Goal: Contribute content: Contribute content

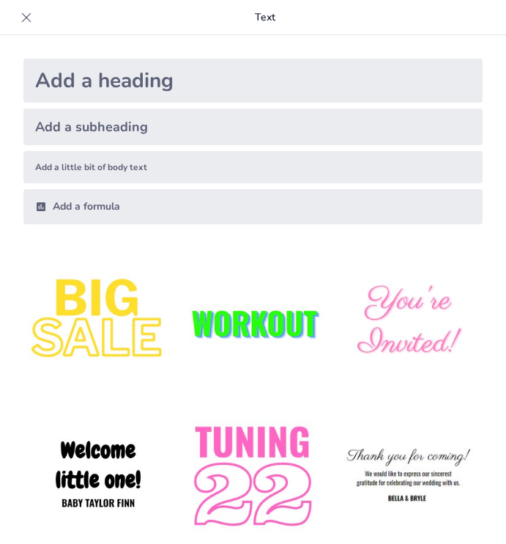
type input "Наследие [PERSON_NAME] в истории [GEOGRAPHIC_DATA]"
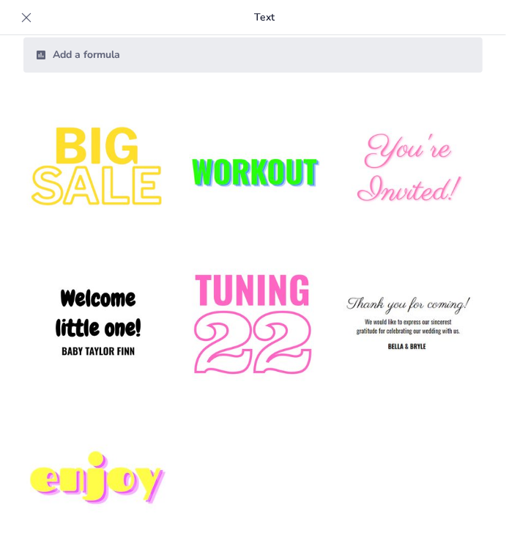
scroll to position [179, 0]
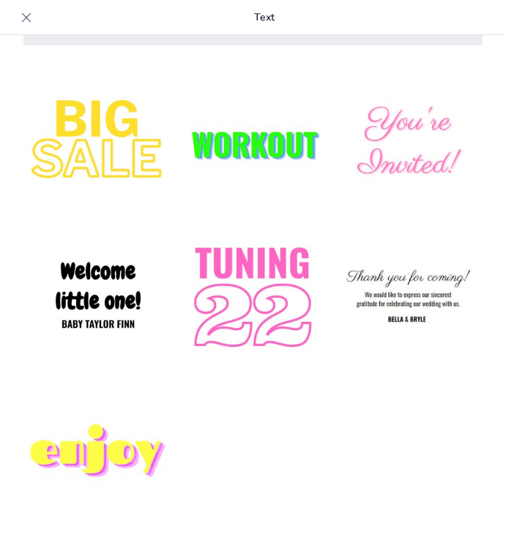
click at [108, 303] on img at bounding box center [97, 298] width 149 height 149
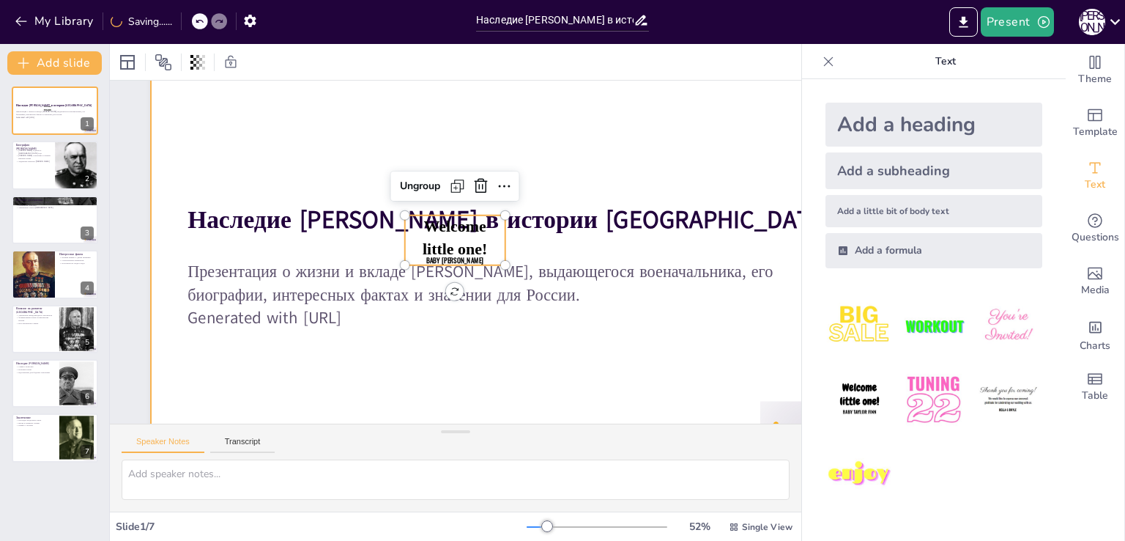
scroll to position [73, 0]
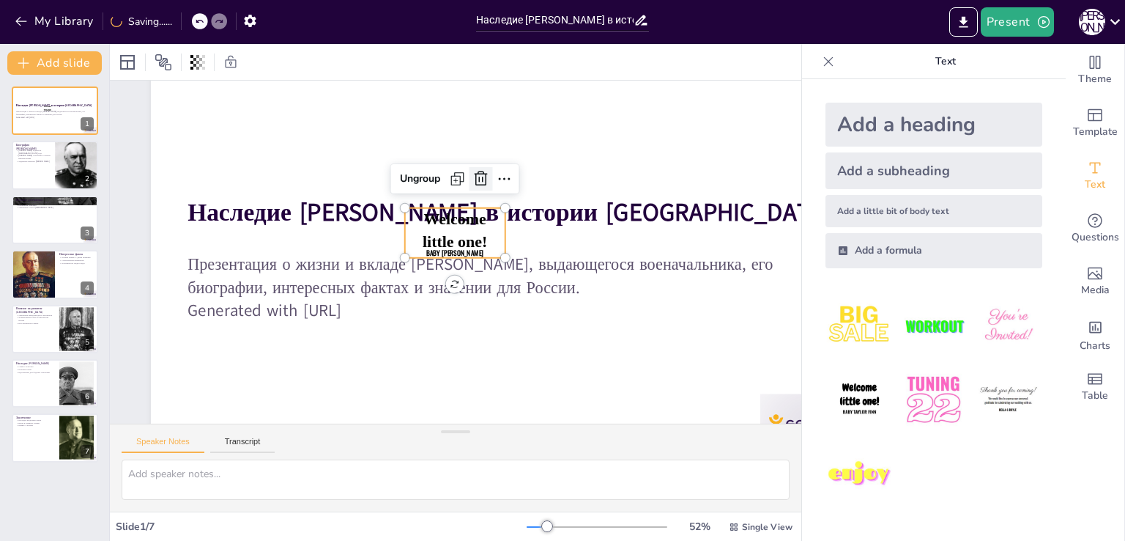
click at [481, 179] on icon at bounding box center [481, 178] width 13 height 15
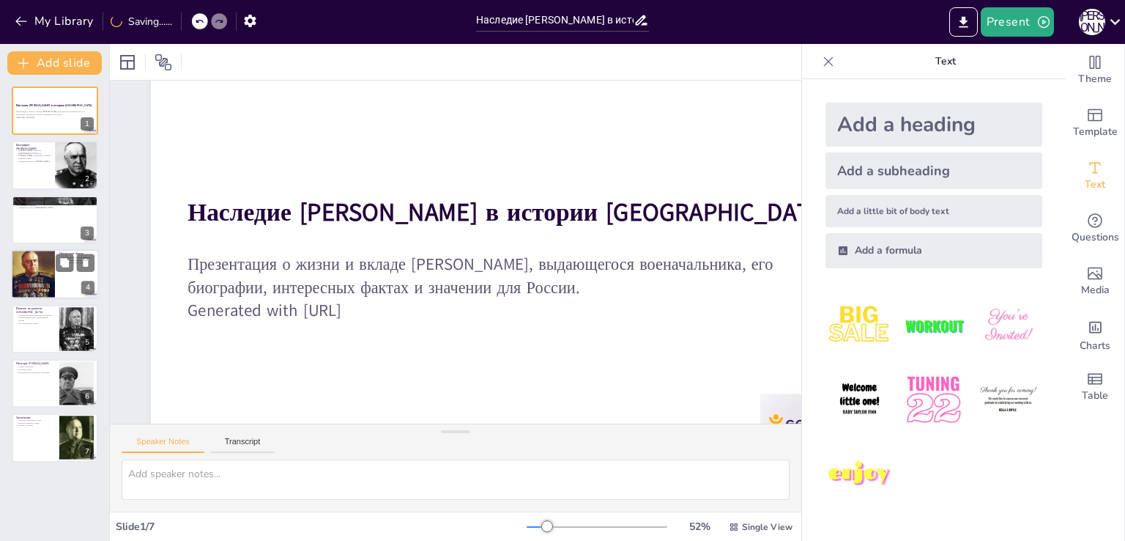
click at [46, 259] on div at bounding box center [33, 274] width 70 height 50
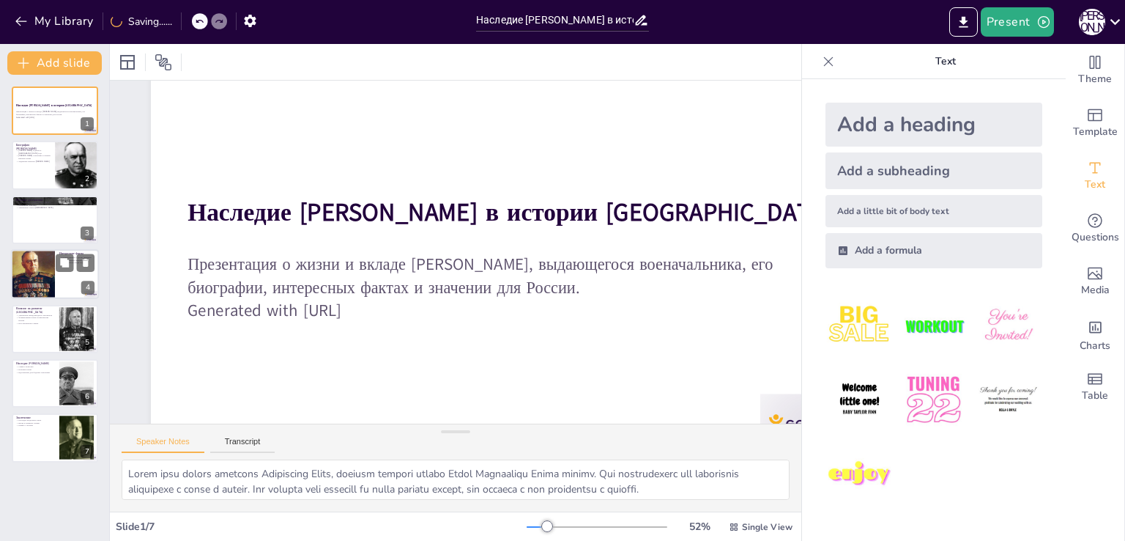
scroll to position [0, 0]
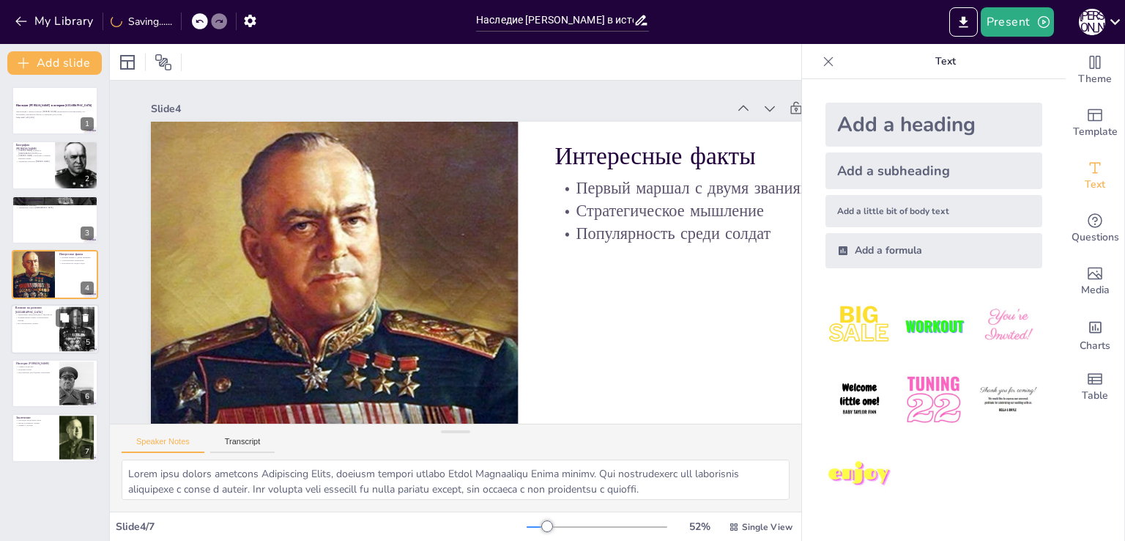
click at [38, 314] on p "Укрепление международного авторитета" at bounding box center [35, 314] width 40 height 3
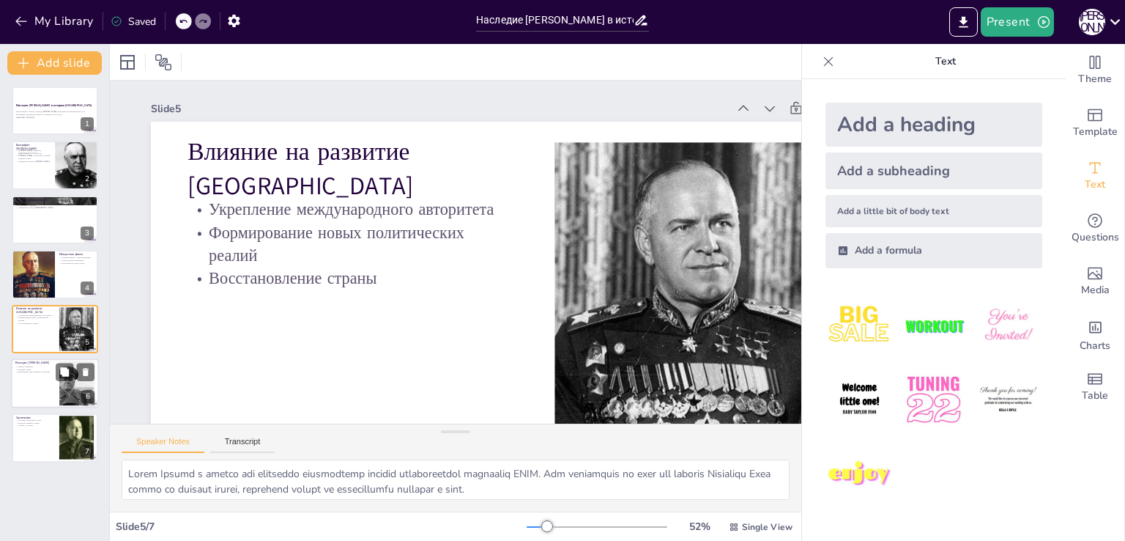
click at [26, 371] on p "Вдохновение для будущих поколений" at bounding box center [35, 372] width 40 height 3
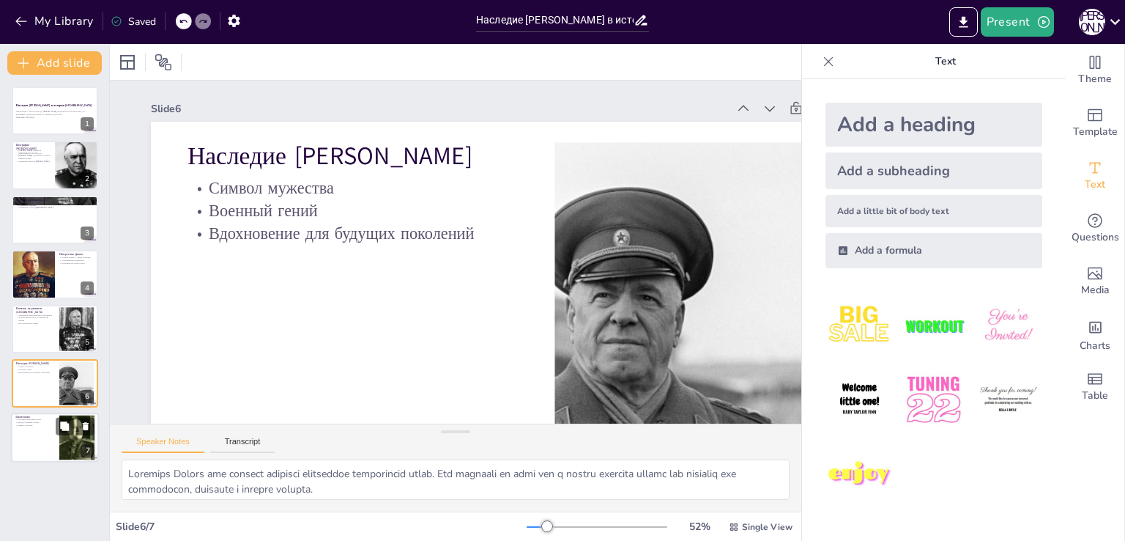
click at [29, 431] on div at bounding box center [55, 438] width 88 height 50
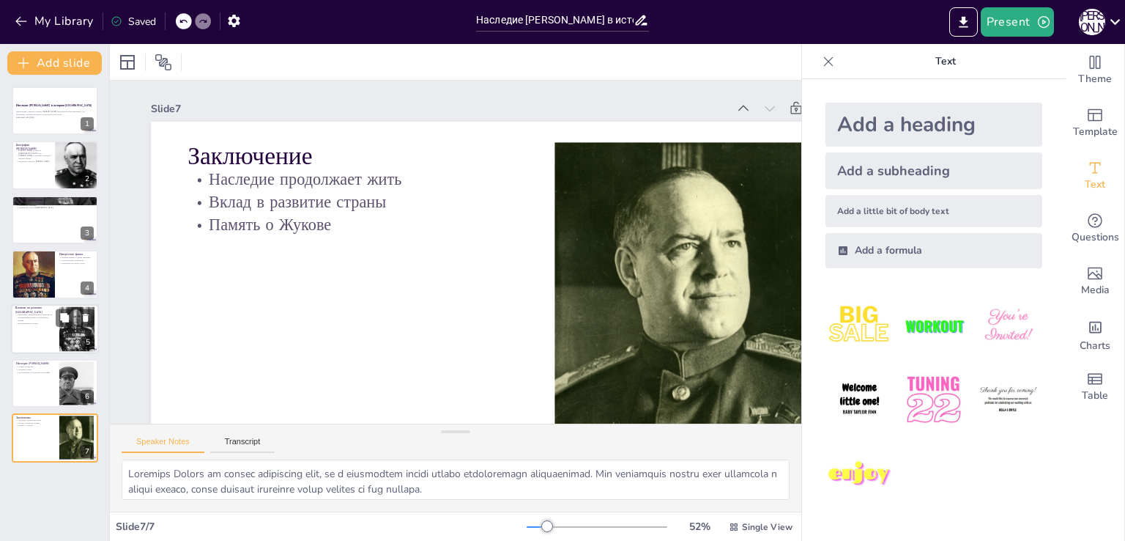
click at [35, 327] on div at bounding box center [55, 329] width 88 height 50
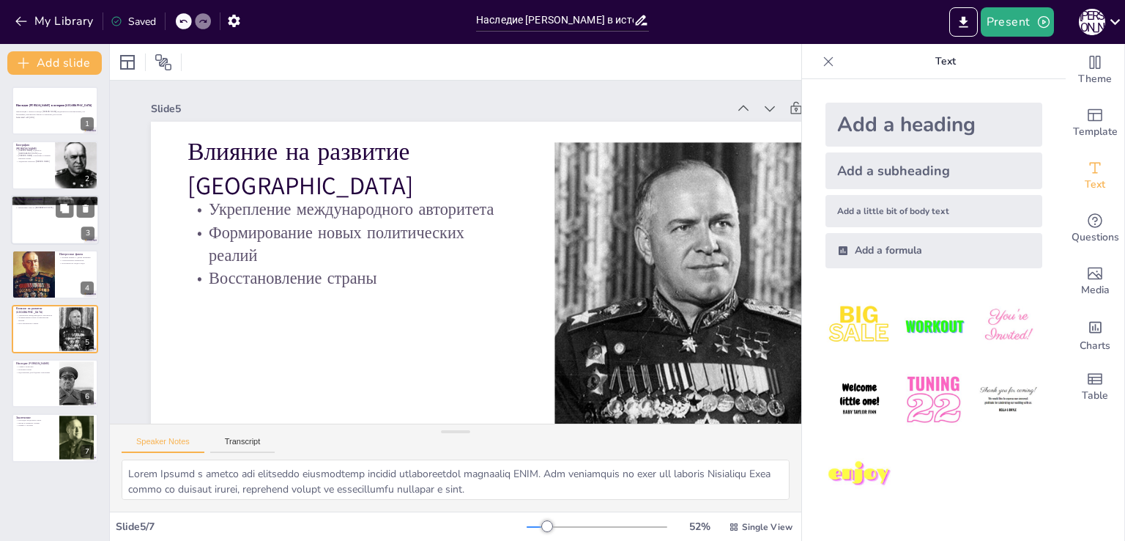
click at [31, 233] on div at bounding box center [55, 220] width 88 height 50
type textarea "Loremipsumdo Sitame c adipi eli Seddoeiusmod tempo incid ut labor etdoloremagn …"
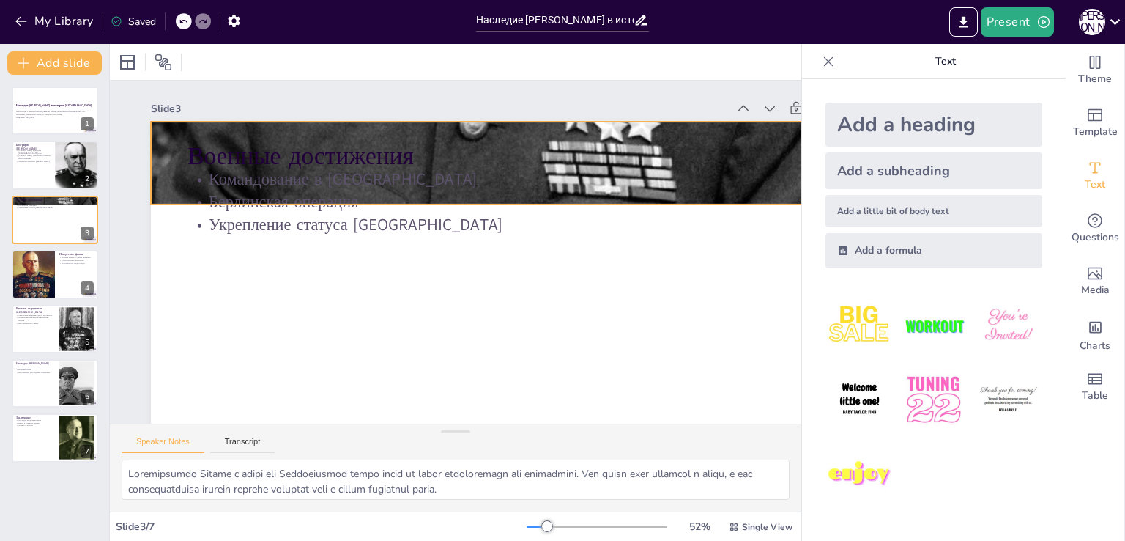
click at [483, 130] on div at bounding box center [527, 169] width 835 height 1071
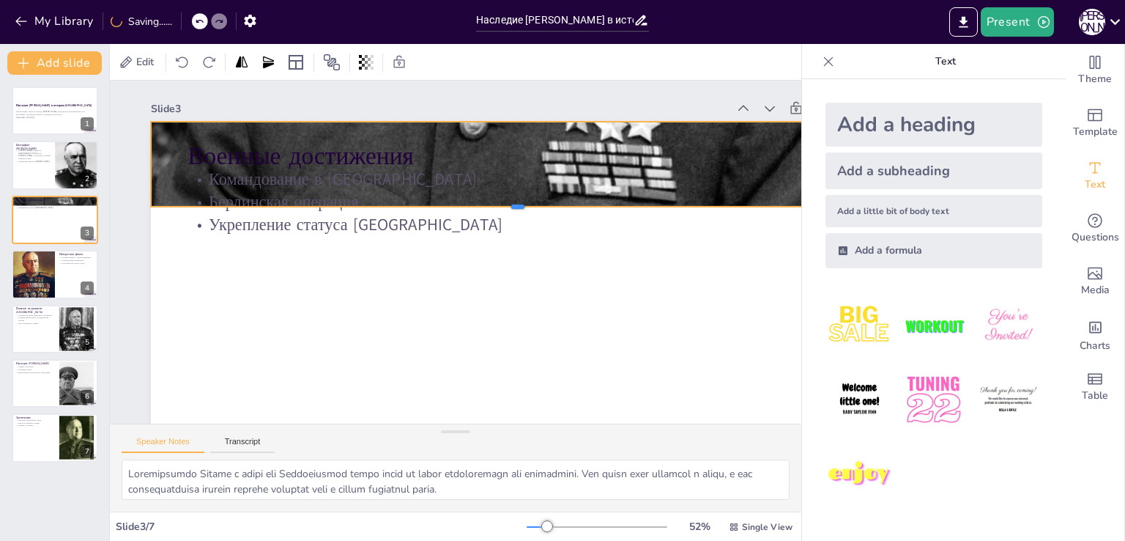
click at [505, 206] on div "Военные достижения Командование в Сталинграде Берлинская операция Укрепление ст…" at bounding box center [510, 334] width 774 height 488
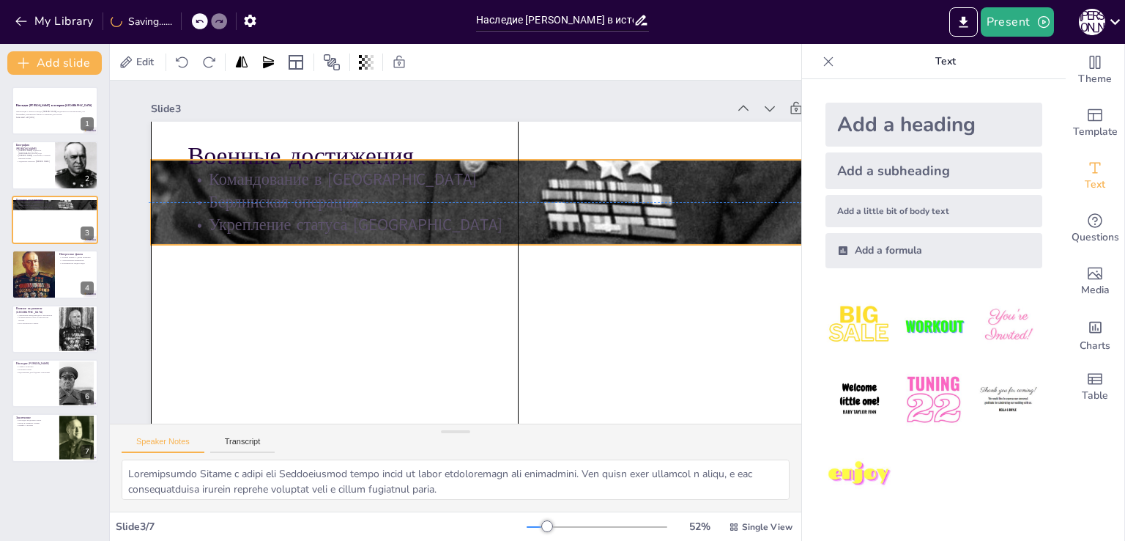
drag, startPoint x: 519, startPoint y: 206, endPoint x: 491, endPoint y: 177, distance: 39.9
click at [505, 168] on div "Военные достижения Командование в Сталинграде Берлинская операция Укрепление ст…" at bounding box center [531, 129] width 730 height 77
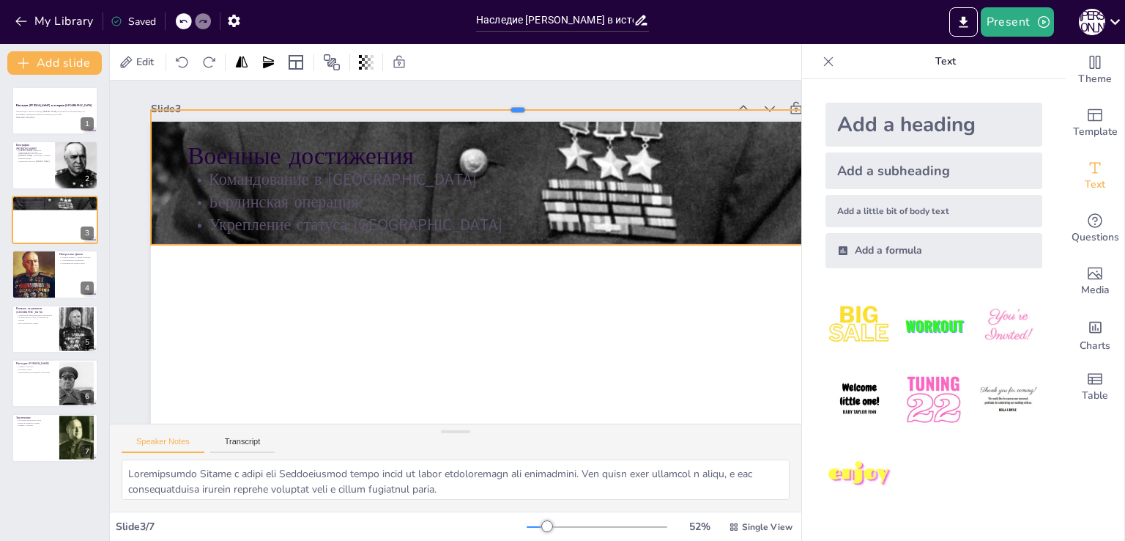
drag, startPoint x: 516, startPoint y: 157, endPoint x: 510, endPoint y: 109, distance: 48.8
click at [505, 109] on div at bounding box center [547, 120] width 721 height 164
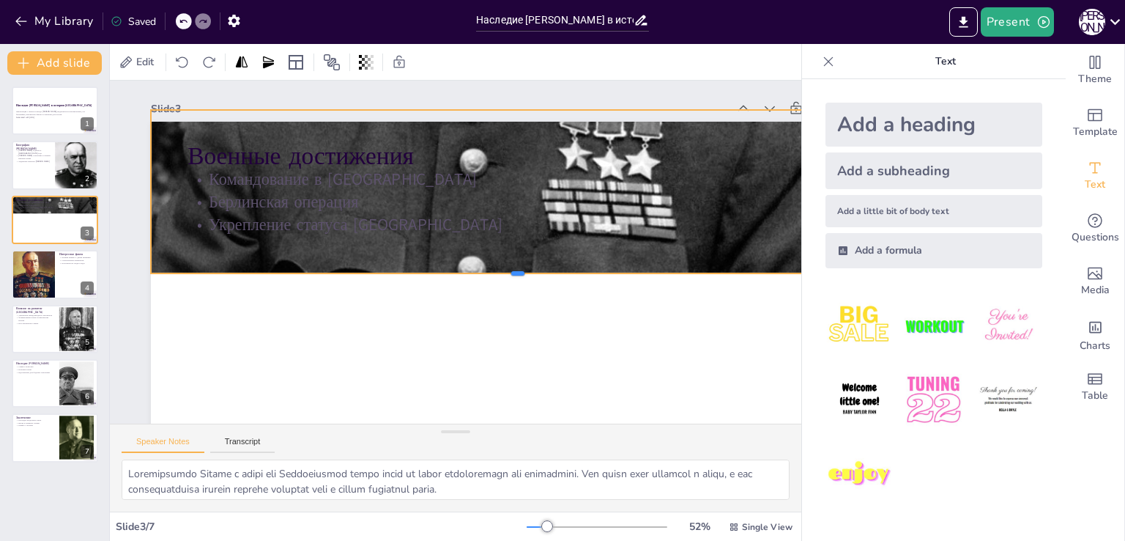
drag, startPoint x: 516, startPoint y: 245, endPoint x: 501, endPoint y: 272, distance: 31.2
click at [501, 272] on div "Военные достижения Командование в Сталинграде Берлинская операция Укрепление ст…" at bounding box center [510, 334] width 774 height 488
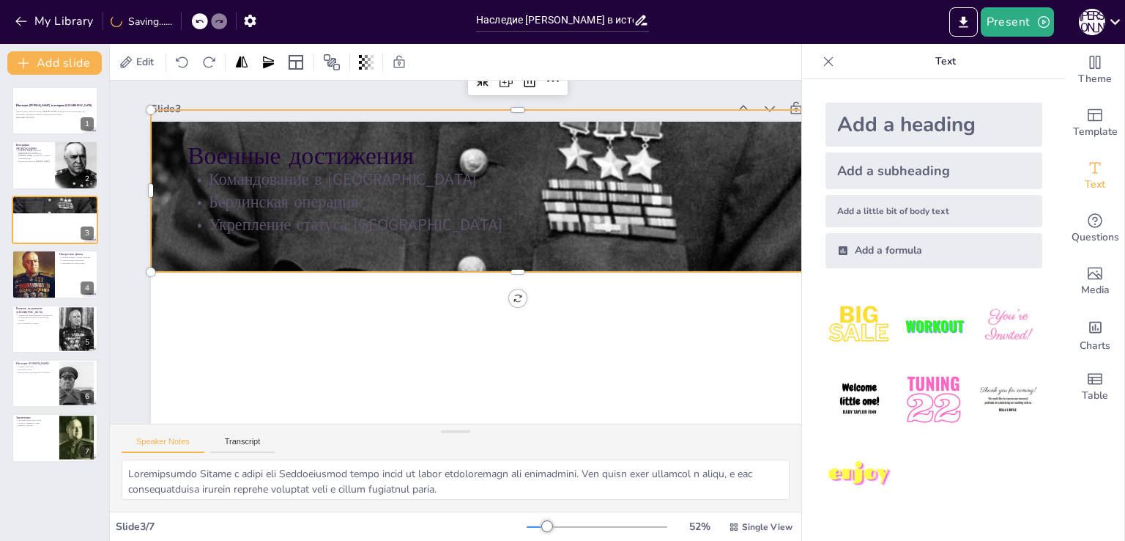
click at [505, 298] on div "Военные достижения Командование в Сталинграде Берлинская операция Укрепление ст…" at bounding box center [510, 334] width 774 height 488
click at [505, 298] on div "Военные достижения Командование в Сталинграде Берлинская операция Укрепление ст…" at bounding box center [510, 335] width 774 height 488
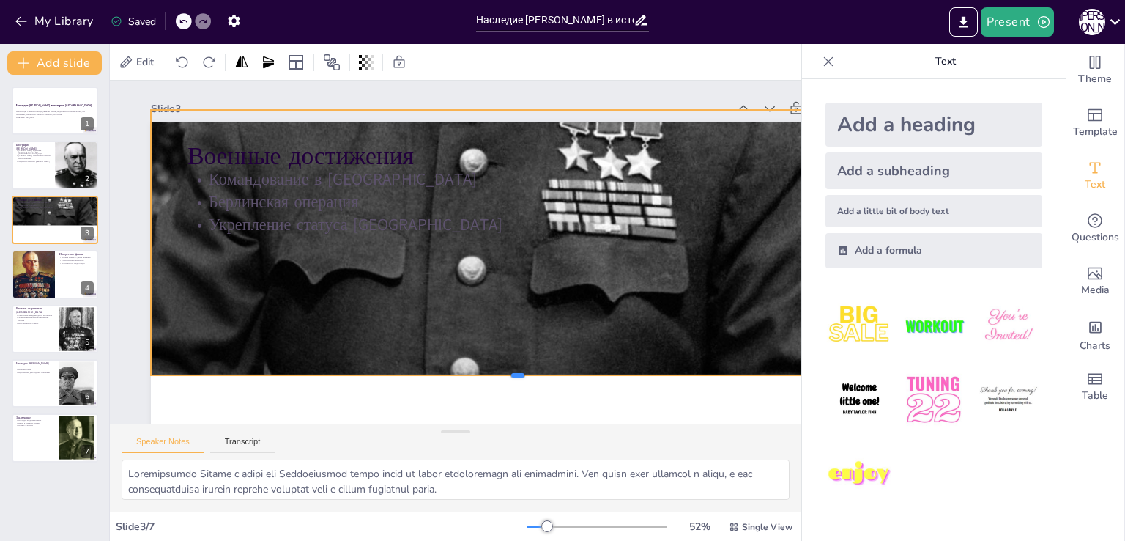
drag, startPoint x: 517, startPoint y: 272, endPoint x: 526, endPoint y: 379, distance: 107.3
click at [499, 399] on div "Военные достижения Командование в Сталинграде Берлинская операция Укрепление ст…" at bounding box center [501, 339] width 804 height 557
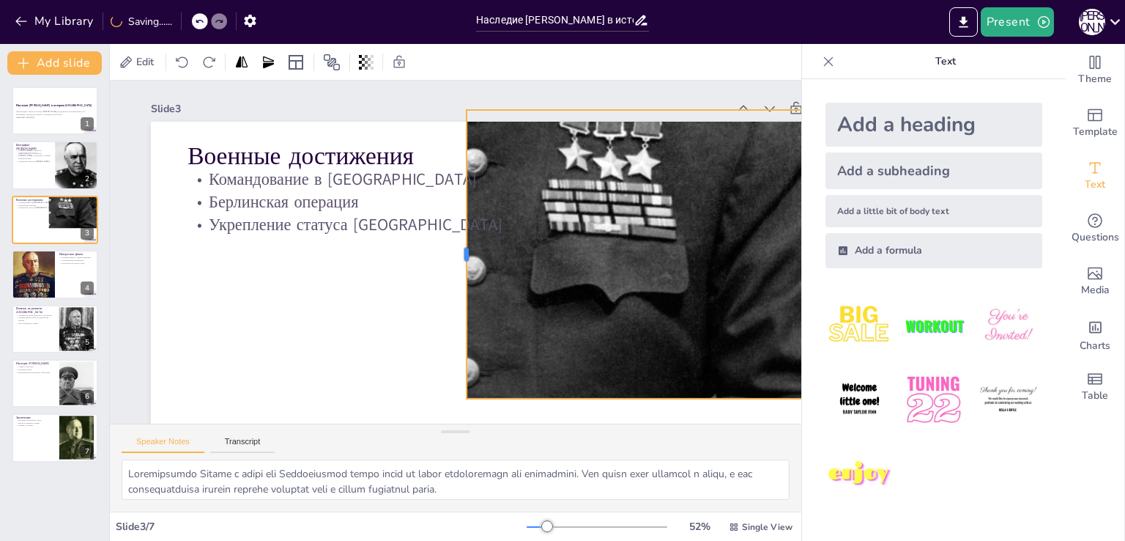
drag, startPoint x: 150, startPoint y: 253, endPoint x: 624, endPoint y: 259, distance: 474.0
click at [481, 260] on div at bounding box center [461, 255] width 42 height 288
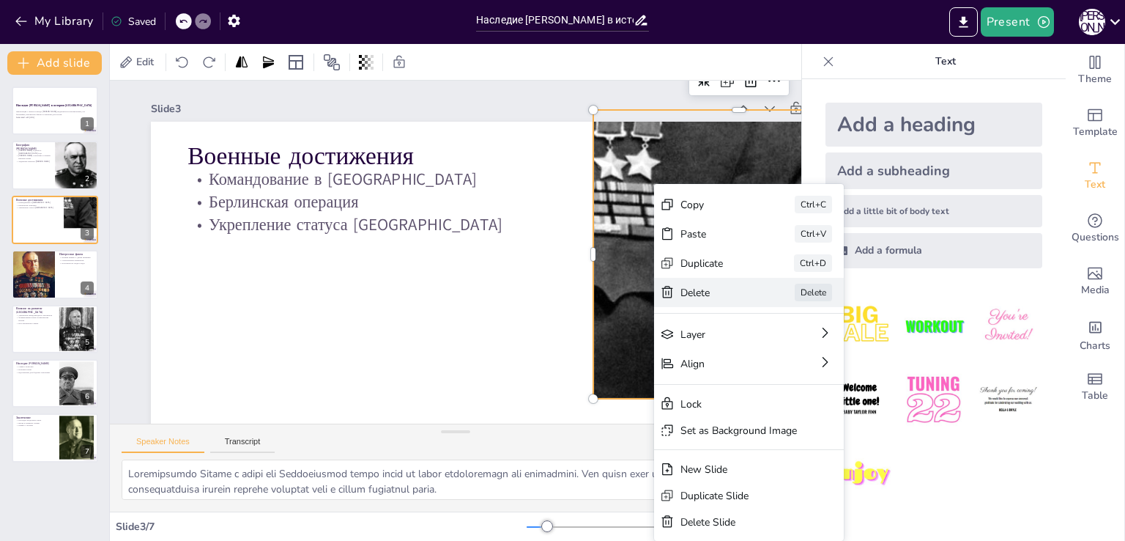
click at [505, 400] on div "Delete" at bounding box center [812, 410] width 74 height 21
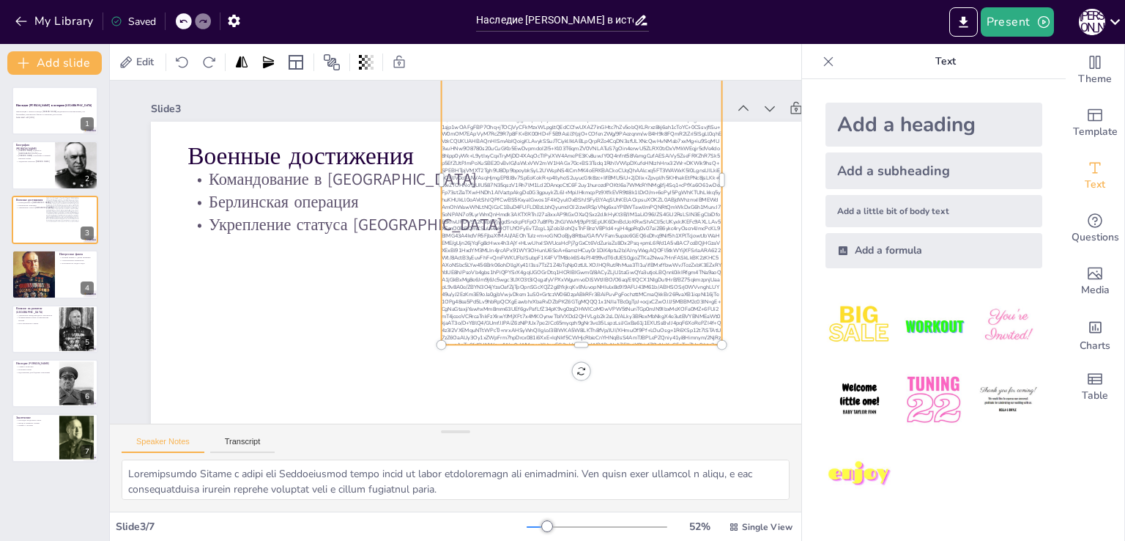
drag, startPoint x: 601, startPoint y: 199, endPoint x: 601, endPoint y: 215, distance: 16.9
click at [505, 215] on div at bounding box center [597, 221] width 368 height 401
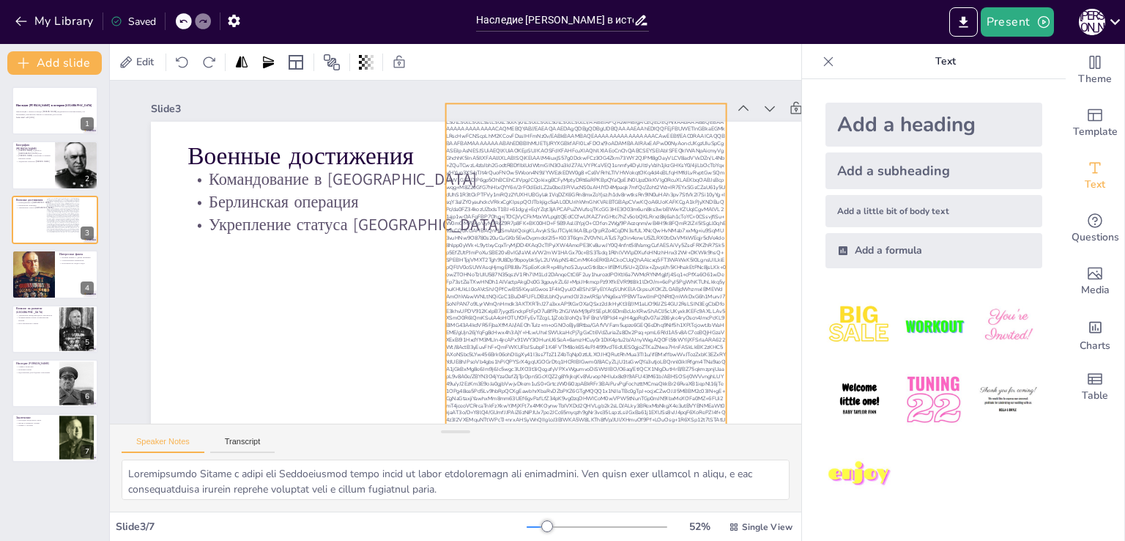
drag, startPoint x: 597, startPoint y: 236, endPoint x: 602, endPoint y: 291, distance: 55.2
click at [505, 297] on div at bounding box center [586, 268] width 281 height 330
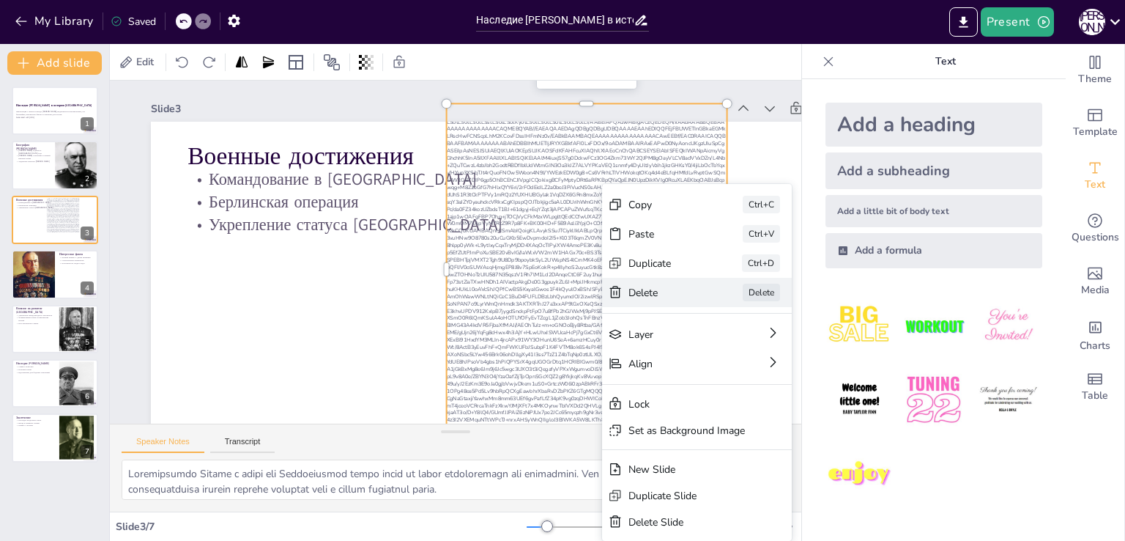
click at [505, 422] on div "Delete" at bounding box center [742, 436] width 75 height 29
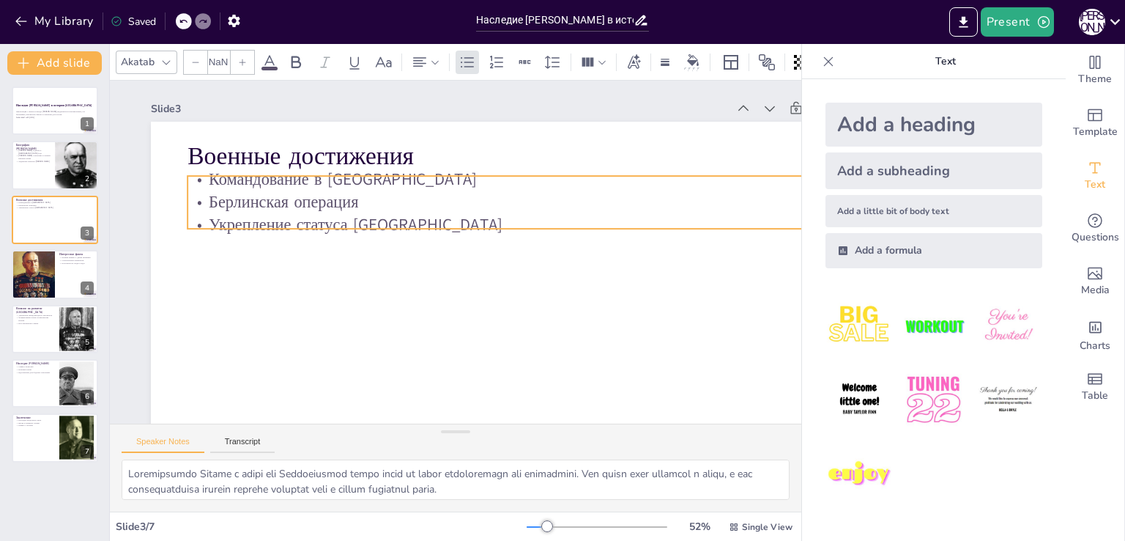
type input "32"
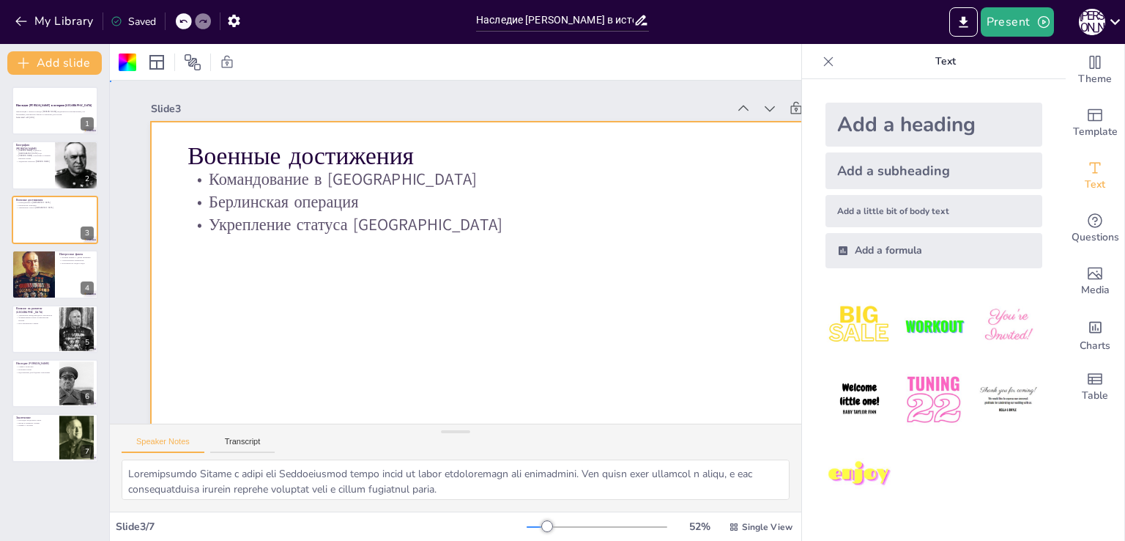
click at [505, 270] on div at bounding box center [510, 334] width 774 height 488
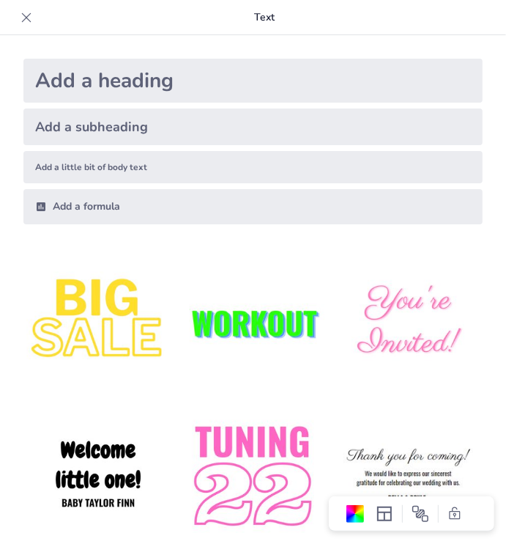
click at [23, 17] on icon at bounding box center [26, 17] width 15 height 15
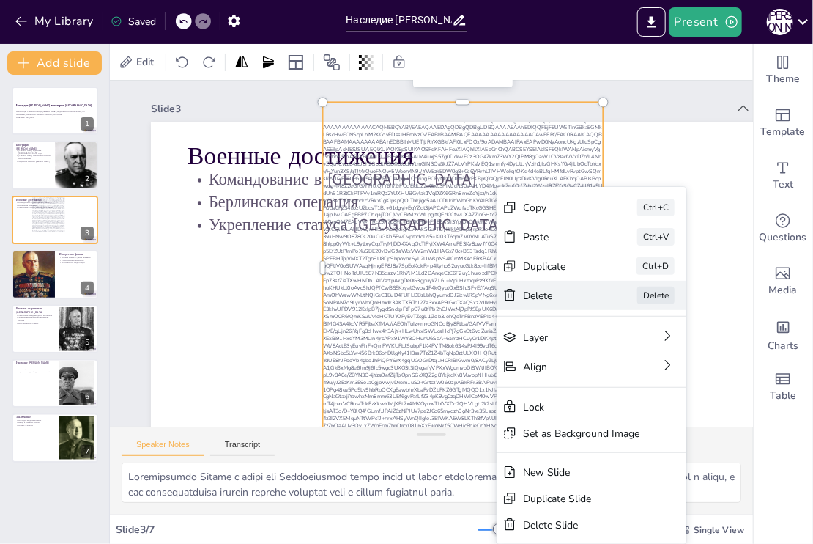
click at [505, 369] on div "Delete" at bounding box center [669, 376] width 73 height 14
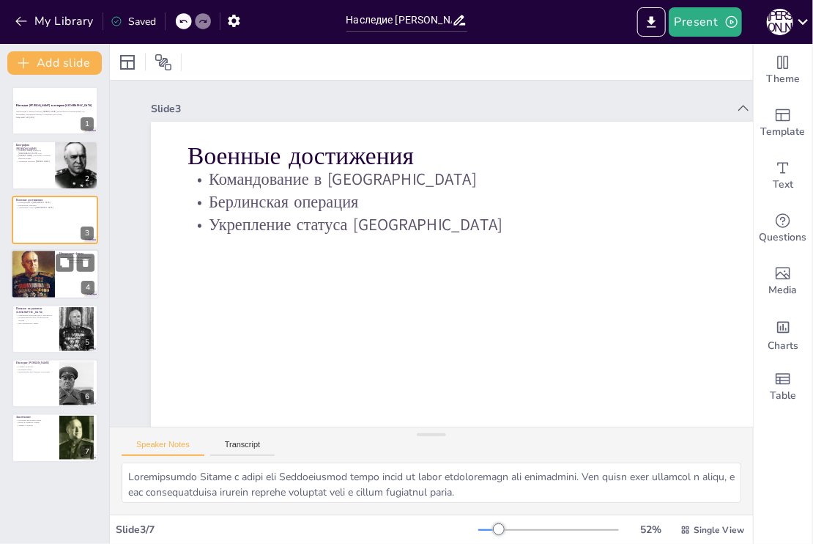
click at [32, 278] on div at bounding box center [33, 274] width 70 height 50
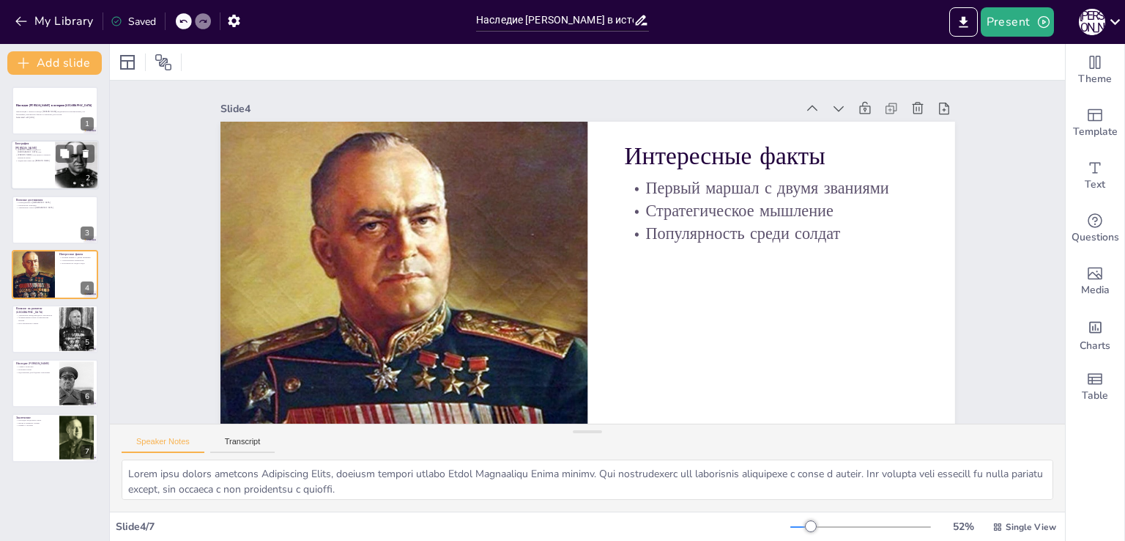
click at [23, 172] on div at bounding box center [55, 166] width 88 height 50
type textarea "Георгий Жуков родился в 1896 году, что стало началом его удивительного пути. Ег…"
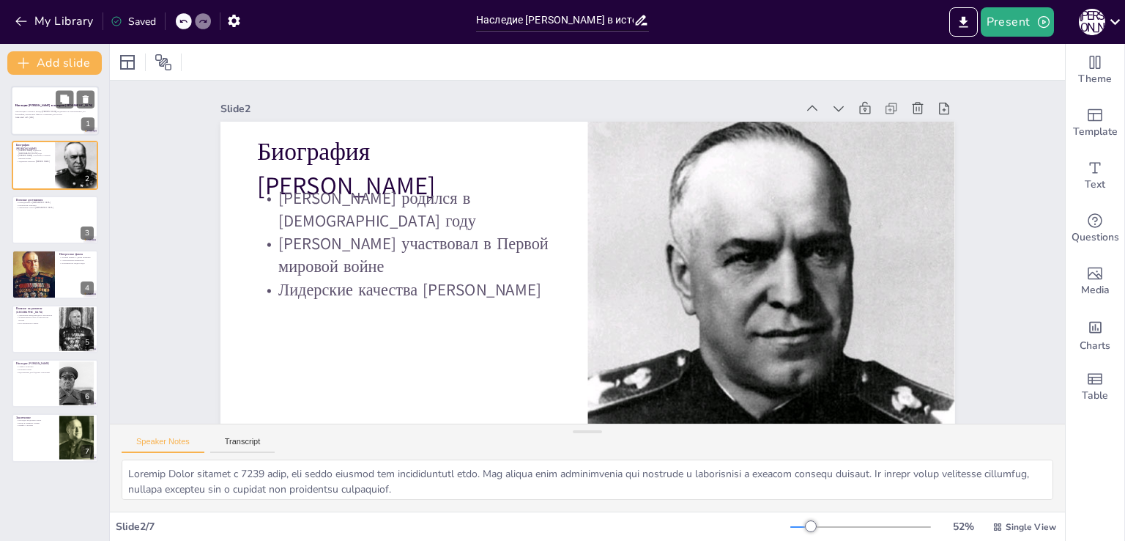
click at [50, 109] on div "Презентация о жизни и вкладе Георгия Жукова, выдающегося военачальника, его био…" at bounding box center [54, 114] width 79 height 10
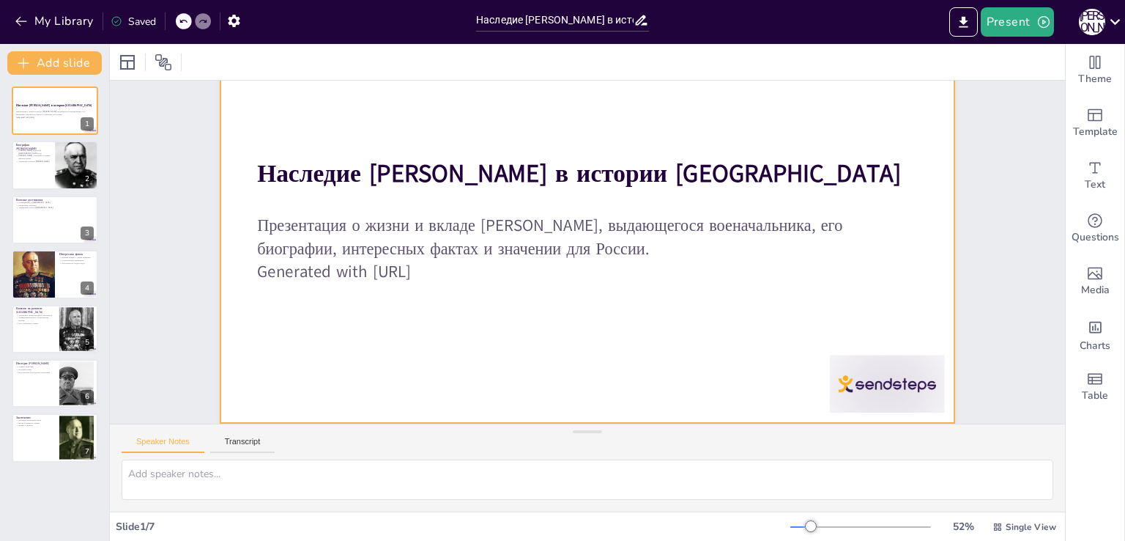
scroll to position [122, 0]
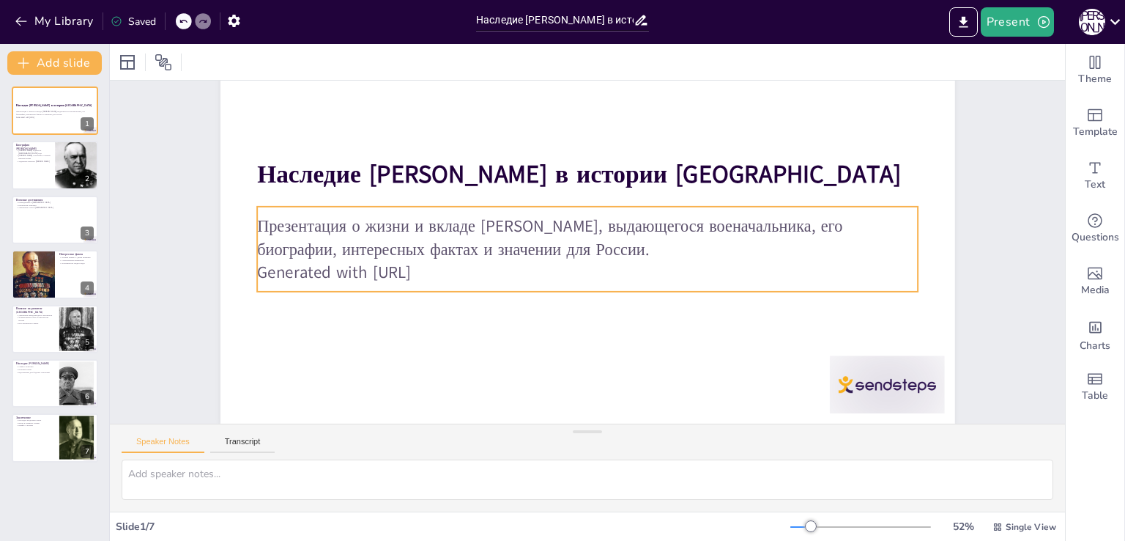
click at [352, 261] on p "Generated with [URL]" at bounding box center [587, 272] width 661 height 23
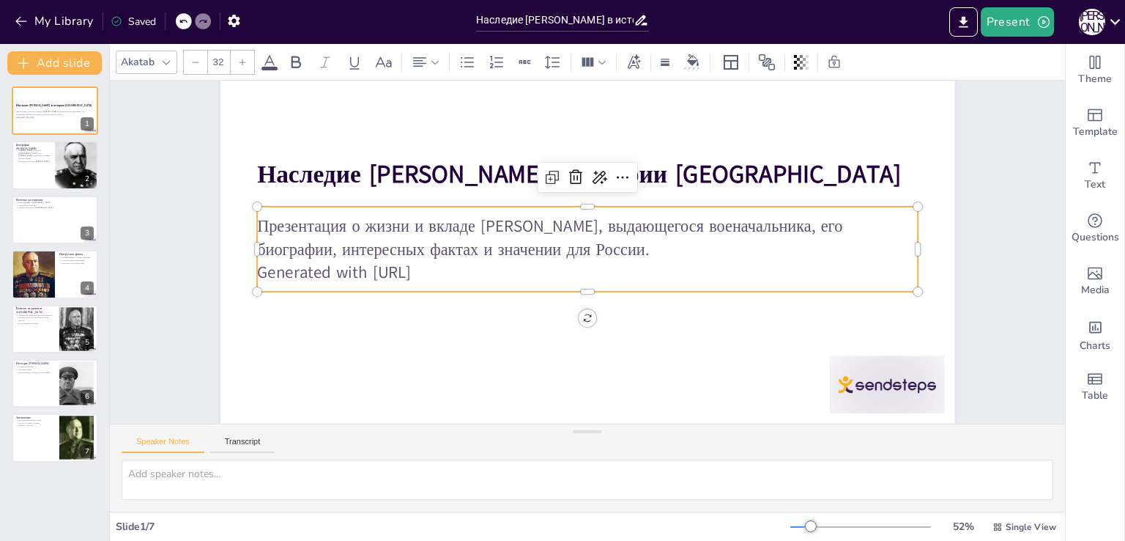
click at [445, 259] on p "Generated with [URL]" at bounding box center [586, 272] width 660 height 92
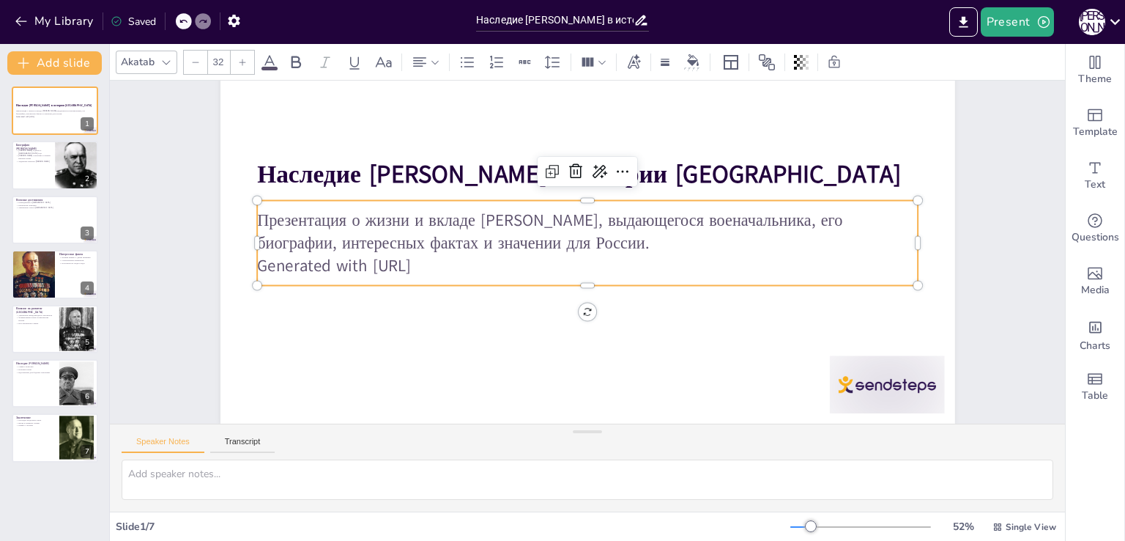
click at [448, 255] on p "Generated with [URL]" at bounding box center [587, 265] width 661 height 23
click at [445, 253] on p "Generated with [URL]" at bounding box center [586, 266] width 660 height 92
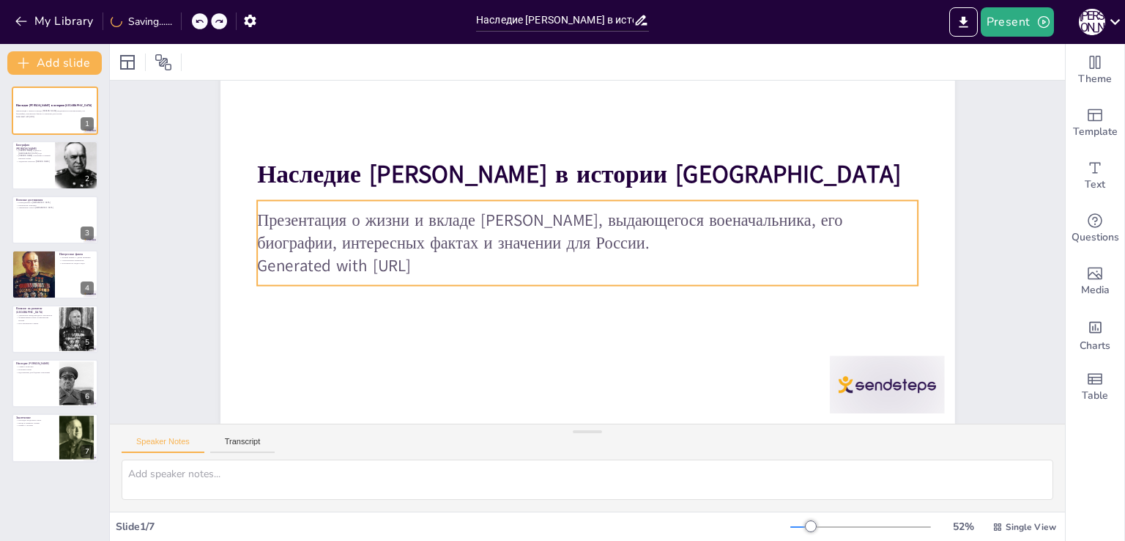
click at [505, 246] on p "Generated with [URL]" at bounding box center [586, 266] width 660 height 92
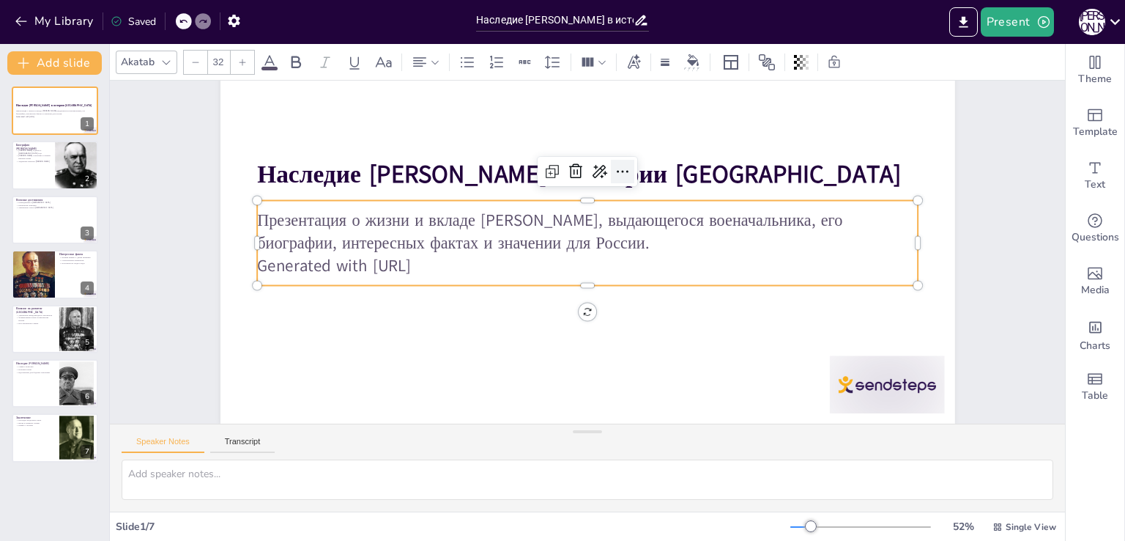
click at [505, 166] on icon at bounding box center [630, 175] width 19 height 19
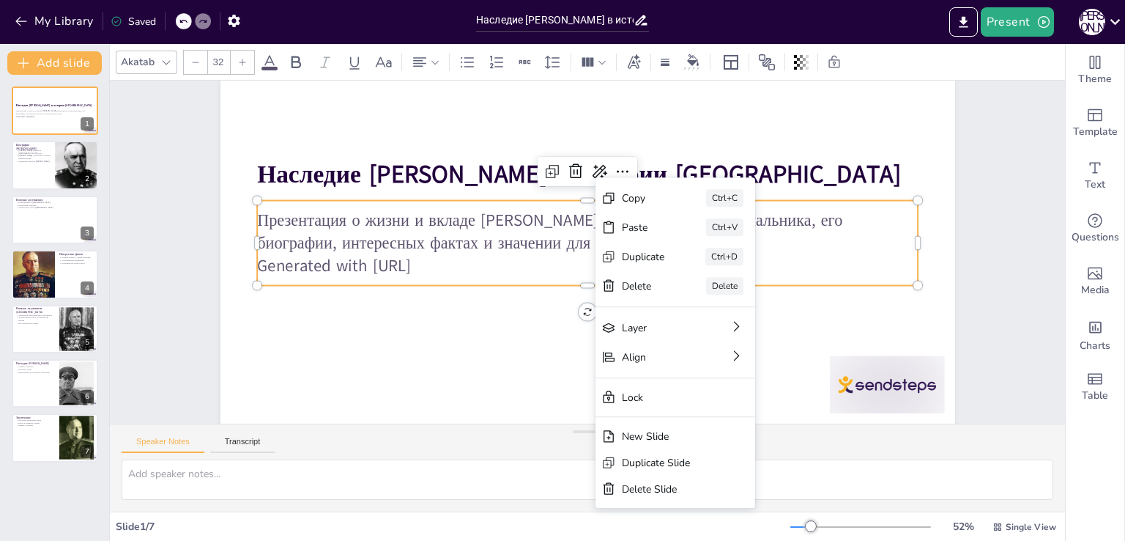
click at [505, 256] on p "Generated with [URL]" at bounding box center [586, 266] width 660 height 92
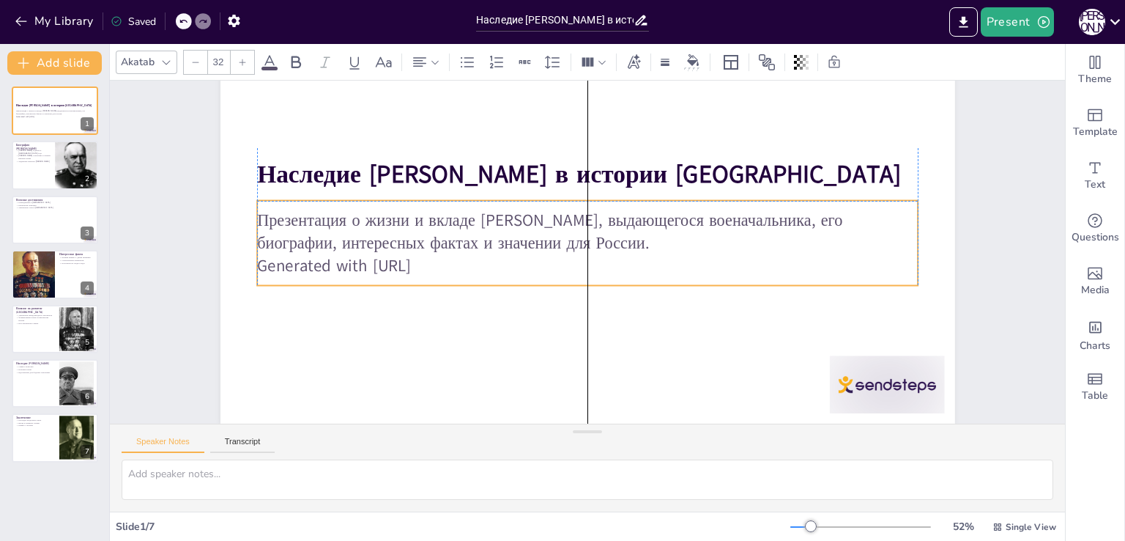
click at [445, 258] on p "Generated with [URL]" at bounding box center [584, 266] width 651 height 160
click at [445, 258] on p "Generated with [URL]" at bounding box center [587, 265] width 661 height 23
click at [445, 258] on p "Generated with [URL]" at bounding box center [586, 266] width 660 height 92
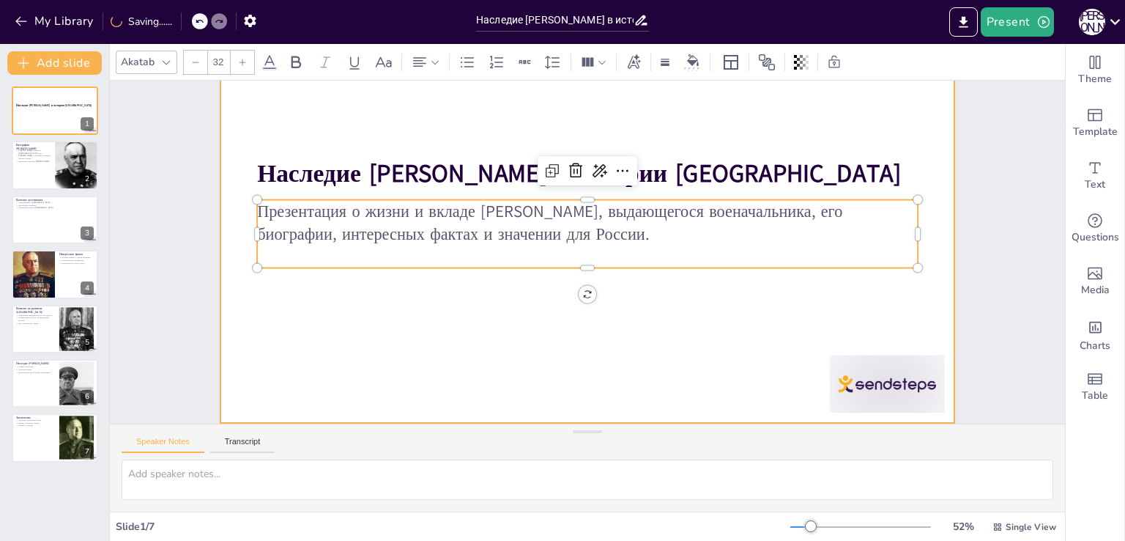
scroll to position [111, 0]
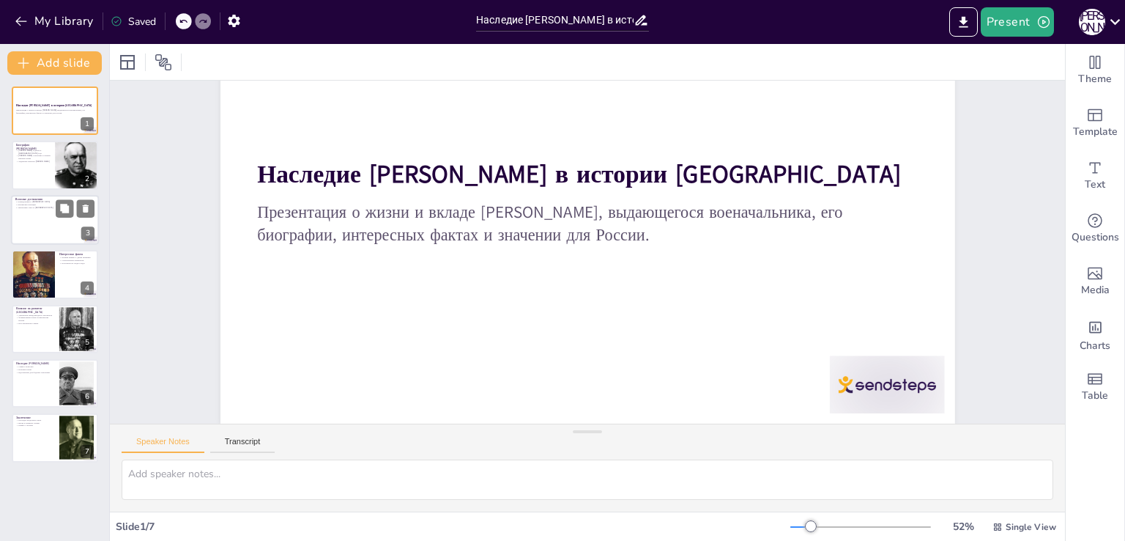
click at [40, 220] on div at bounding box center [55, 220] width 88 height 50
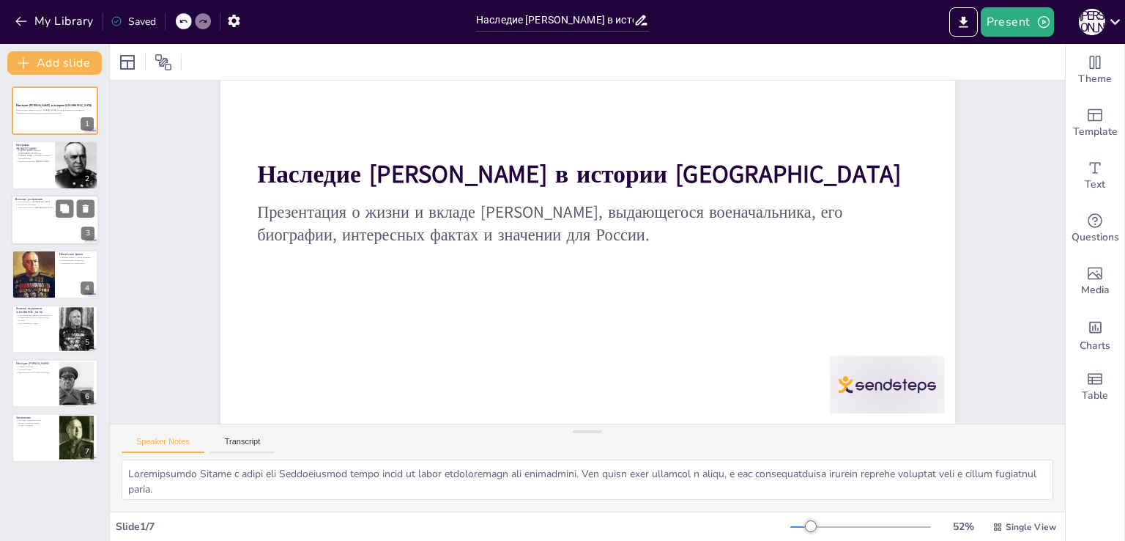
scroll to position [0, 0]
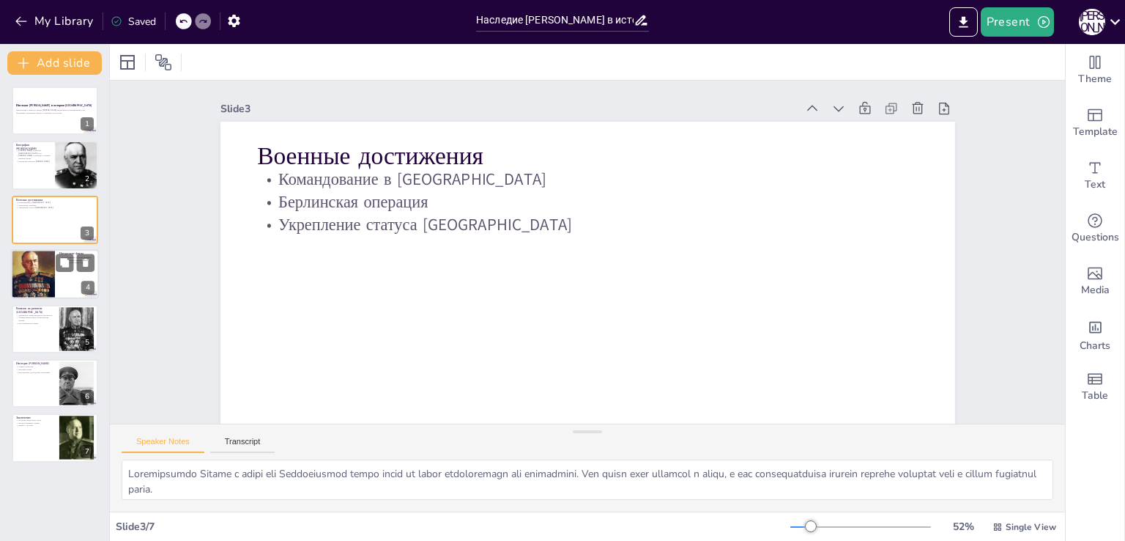
click at [38, 256] on div at bounding box center [33, 274] width 70 height 50
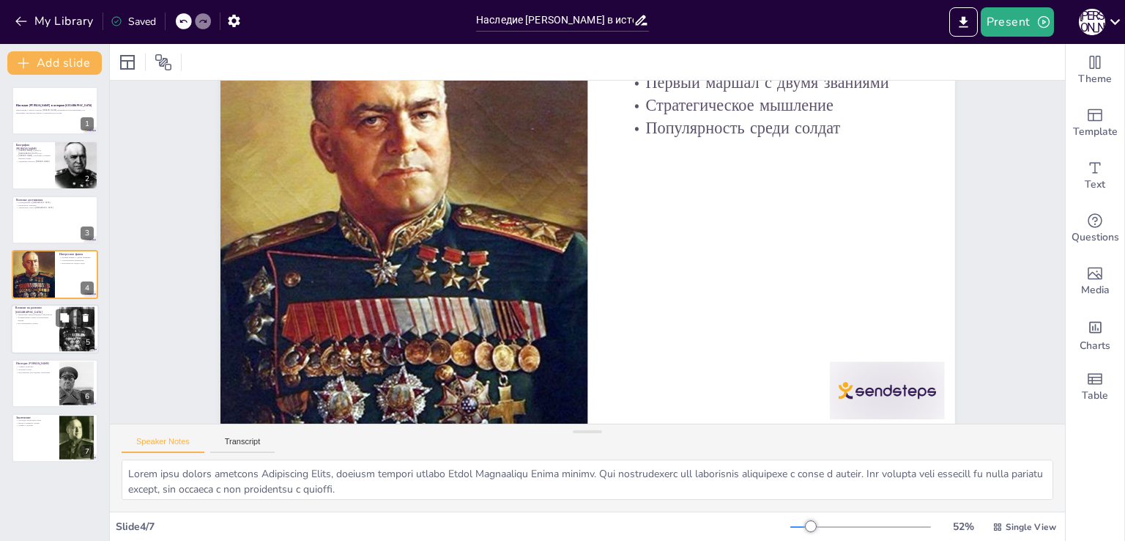
scroll to position [122, 0]
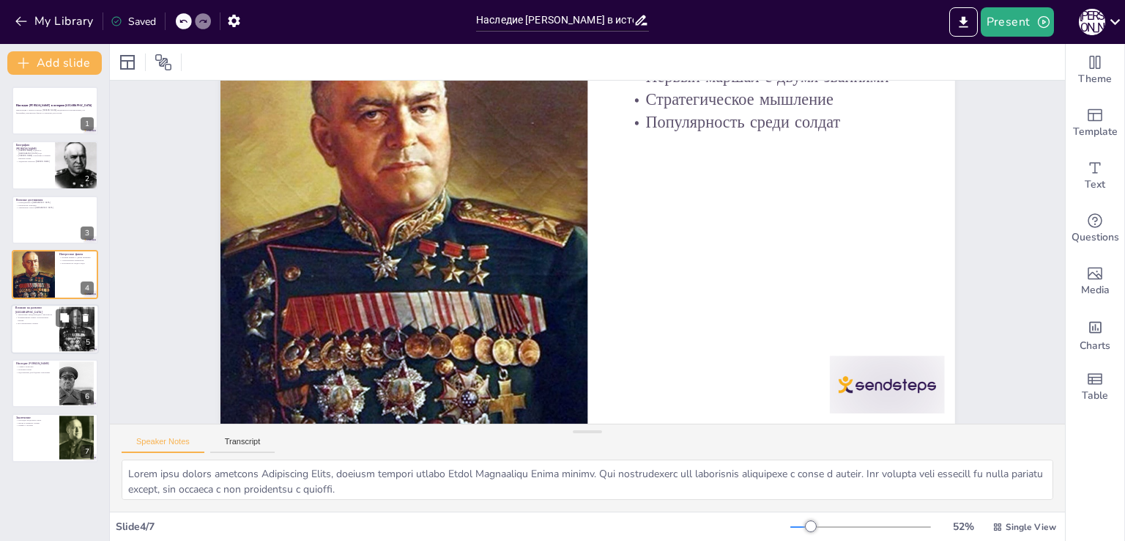
click at [36, 322] on p "Восстановление страны" at bounding box center [35, 323] width 40 height 3
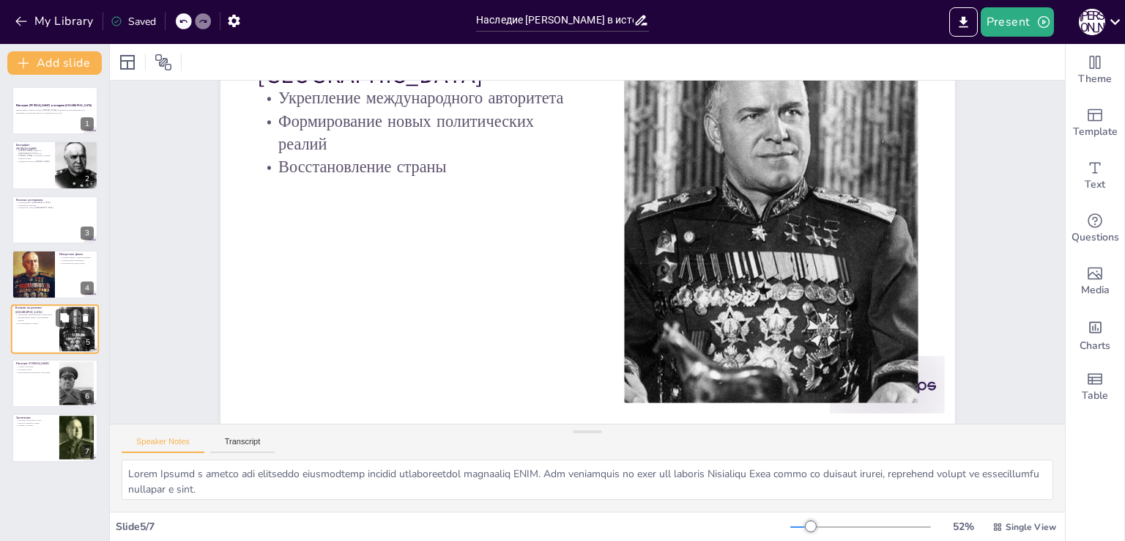
scroll to position [0, 0]
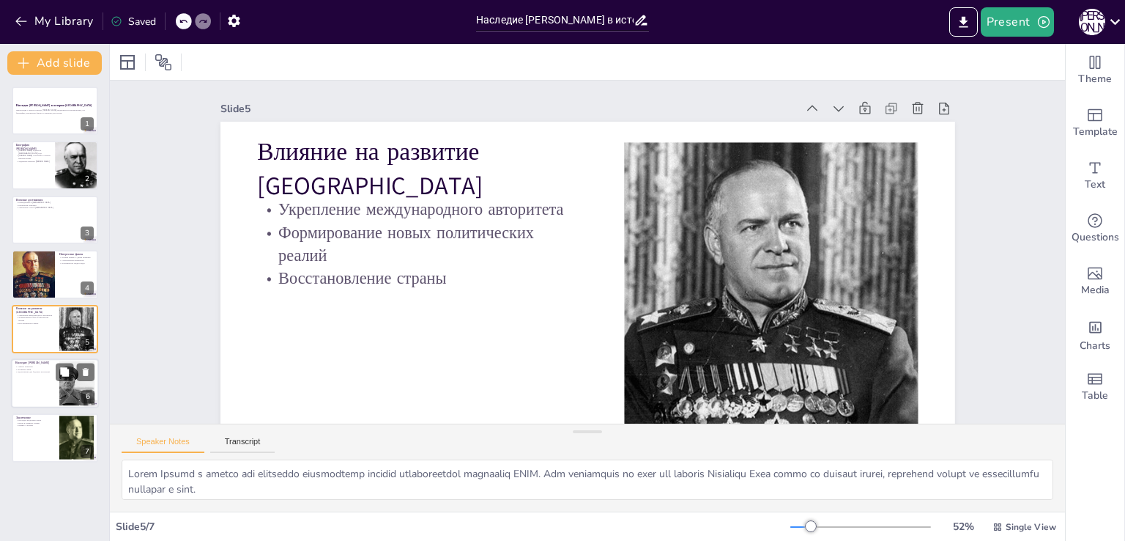
click at [37, 373] on div at bounding box center [55, 383] width 88 height 50
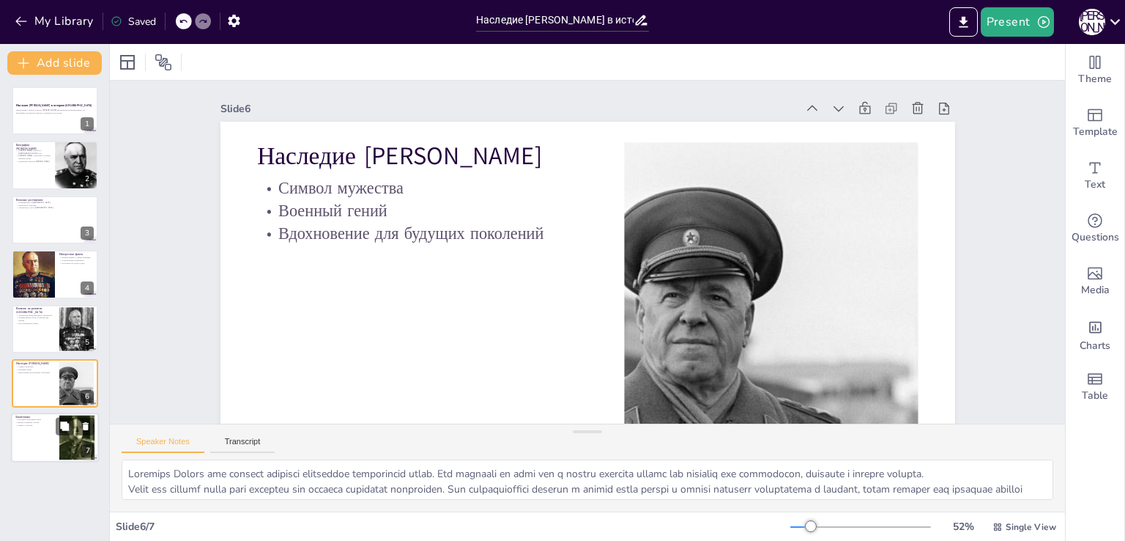
click at [30, 437] on div at bounding box center [55, 438] width 88 height 50
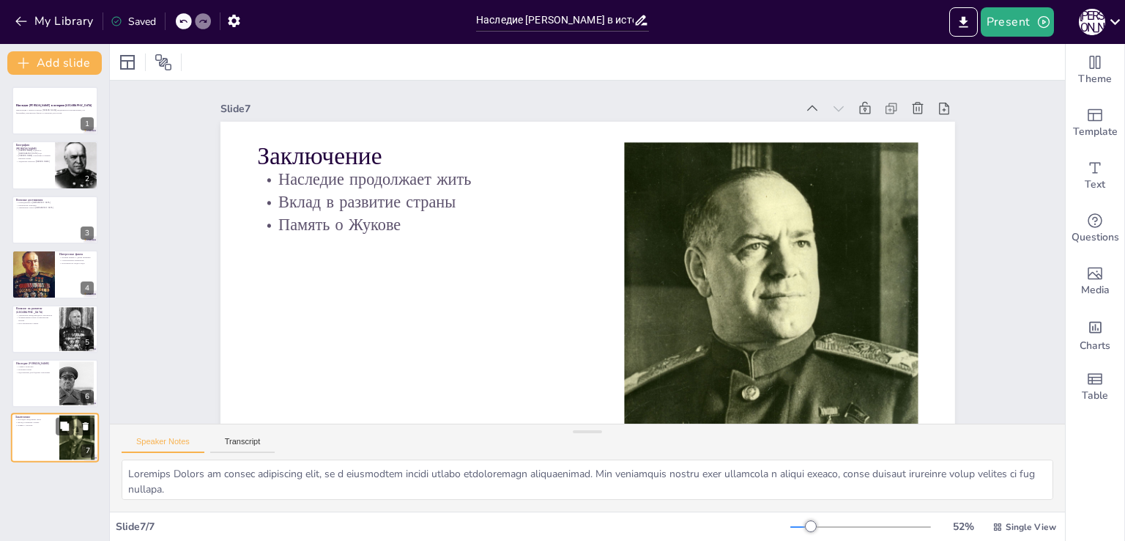
scroll to position [76, 0]
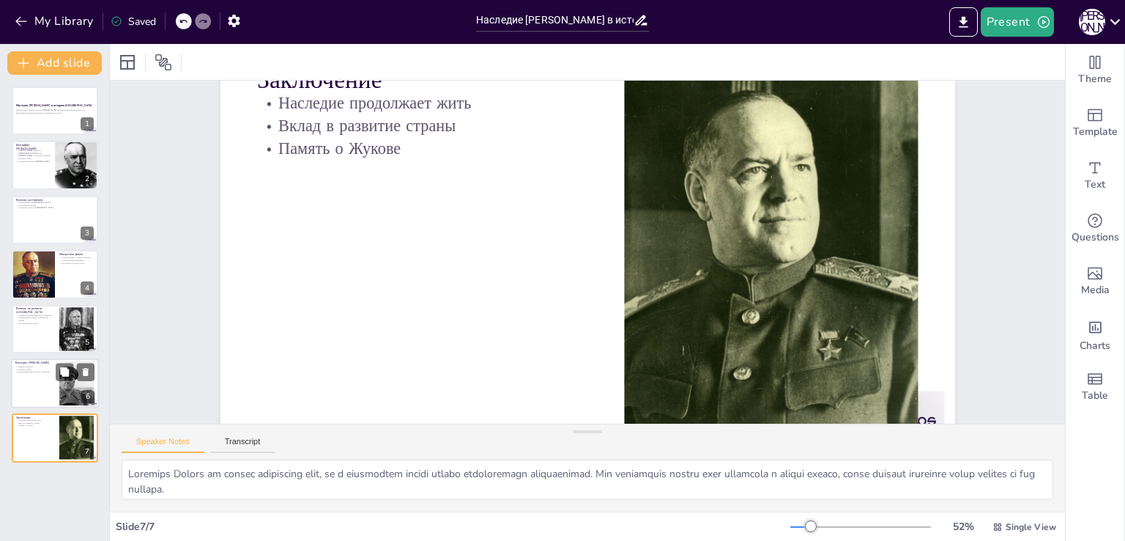
click at [34, 385] on div at bounding box center [55, 383] width 88 height 50
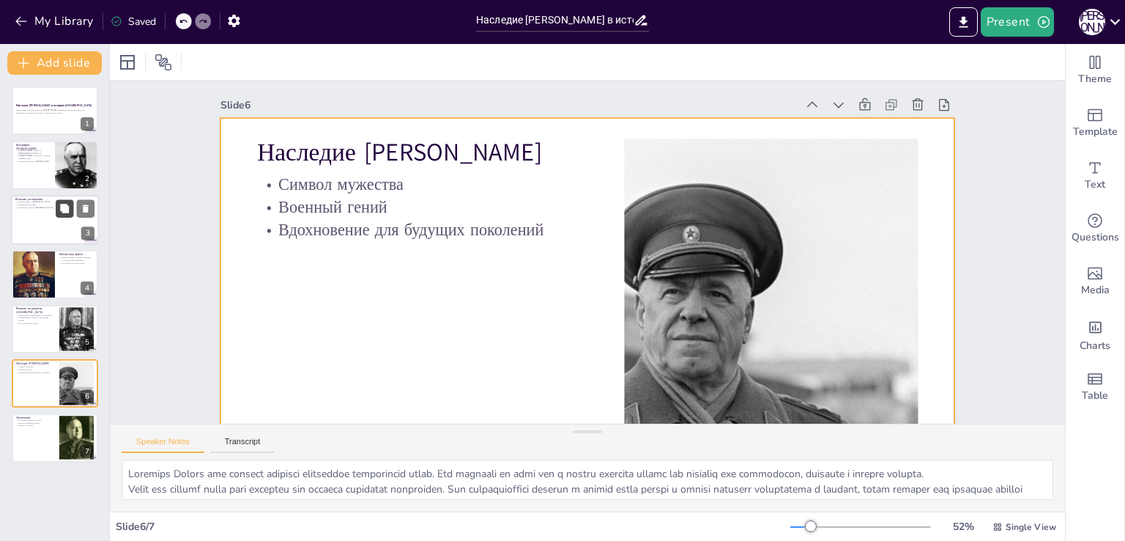
scroll to position [0, 0]
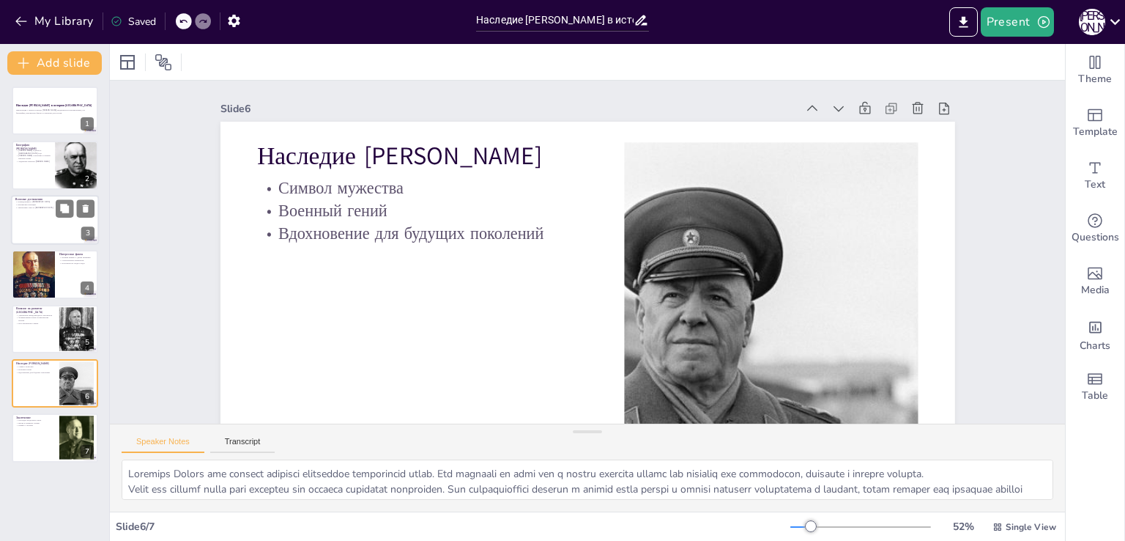
click at [26, 225] on div at bounding box center [55, 220] width 88 height 50
type textarea "Loremipsumdo Sitame c adipi eli Seddoeiusmod tempo incid ut labor etdoloremagn …"
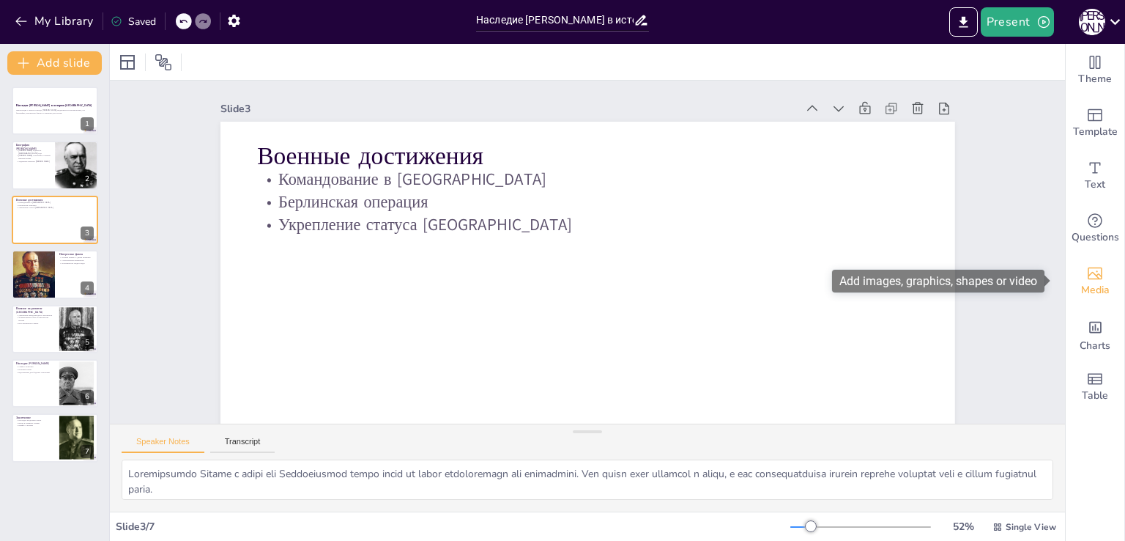
click at [505, 277] on icon "Add images, graphics, shapes or video" at bounding box center [1095, 273] width 18 height 18
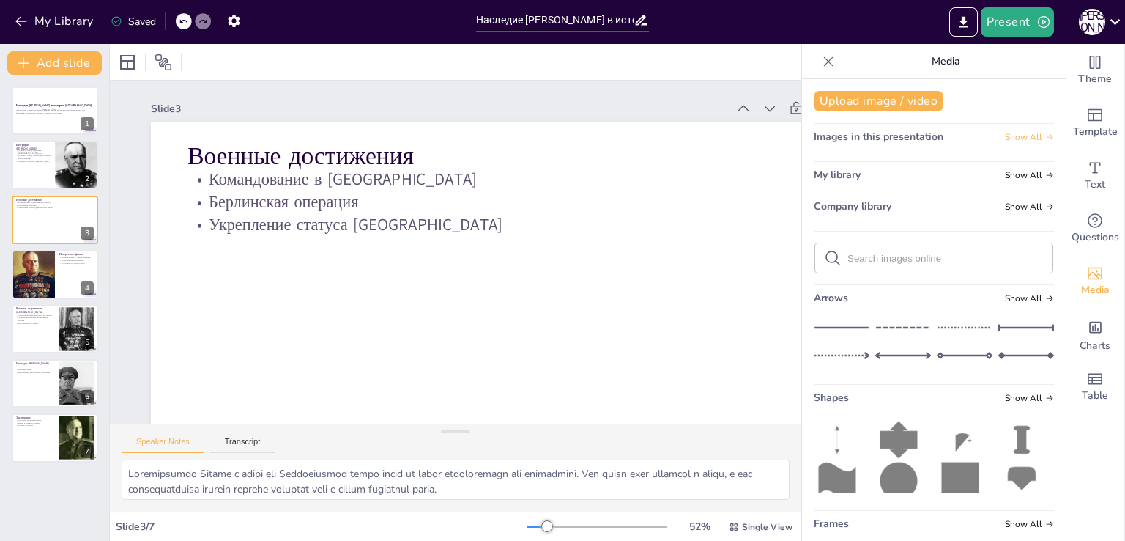
click at [505, 141] on span "Show All" at bounding box center [1029, 137] width 49 height 10
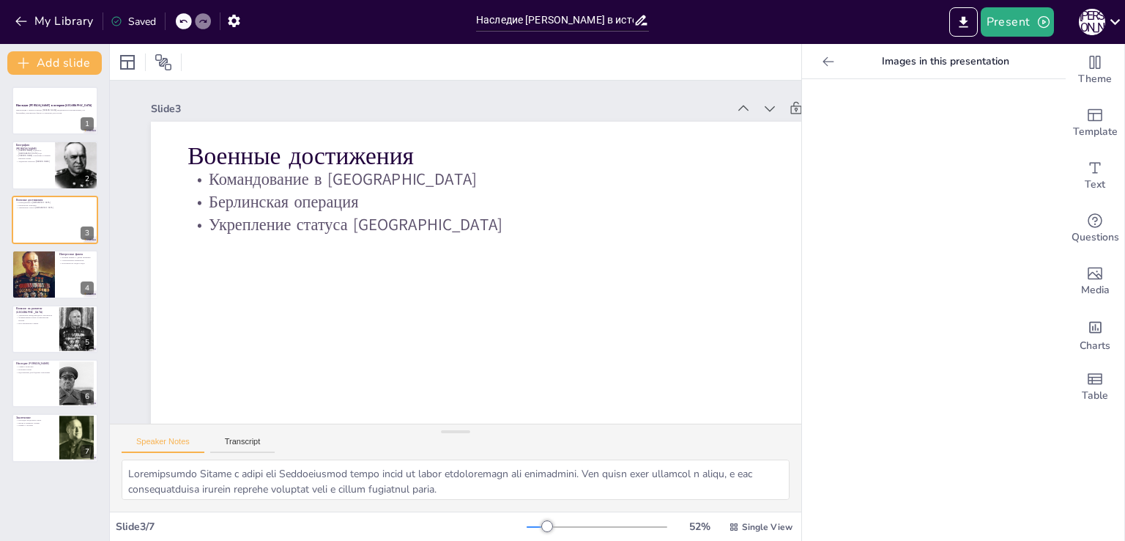
click at [505, 54] on icon at bounding box center [828, 61] width 15 height 15
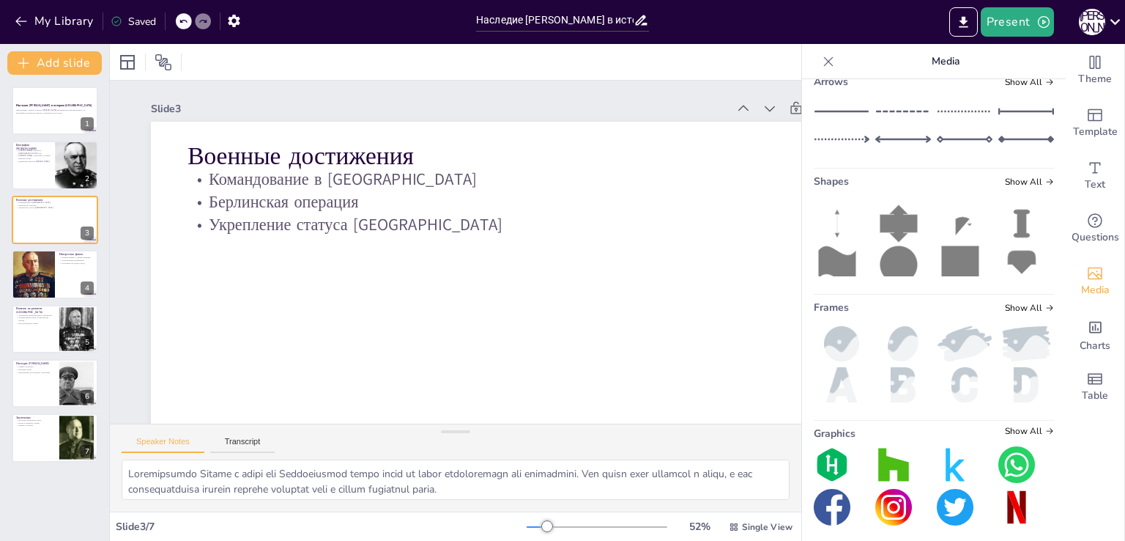
scroll to position [224, 0]
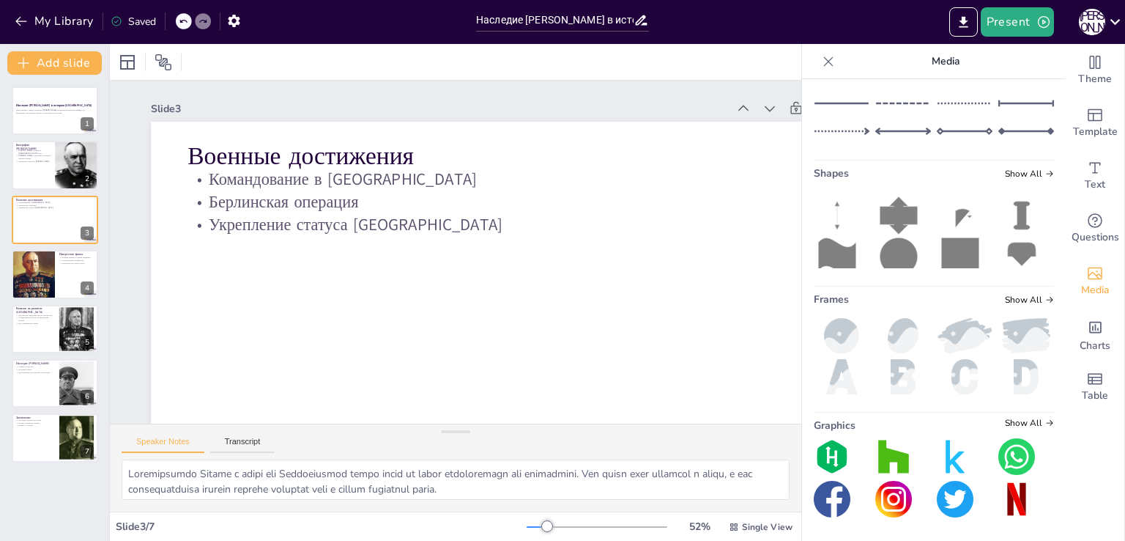
click at [505, 462] on img at bounding box center [893, 456] width 37 height 37
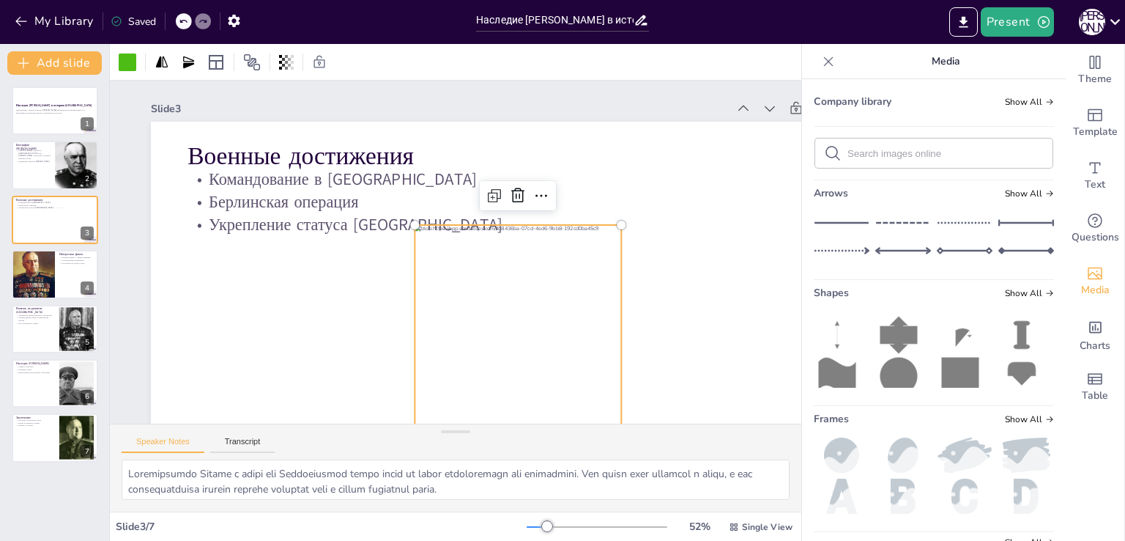
scroll to position [0, 0]
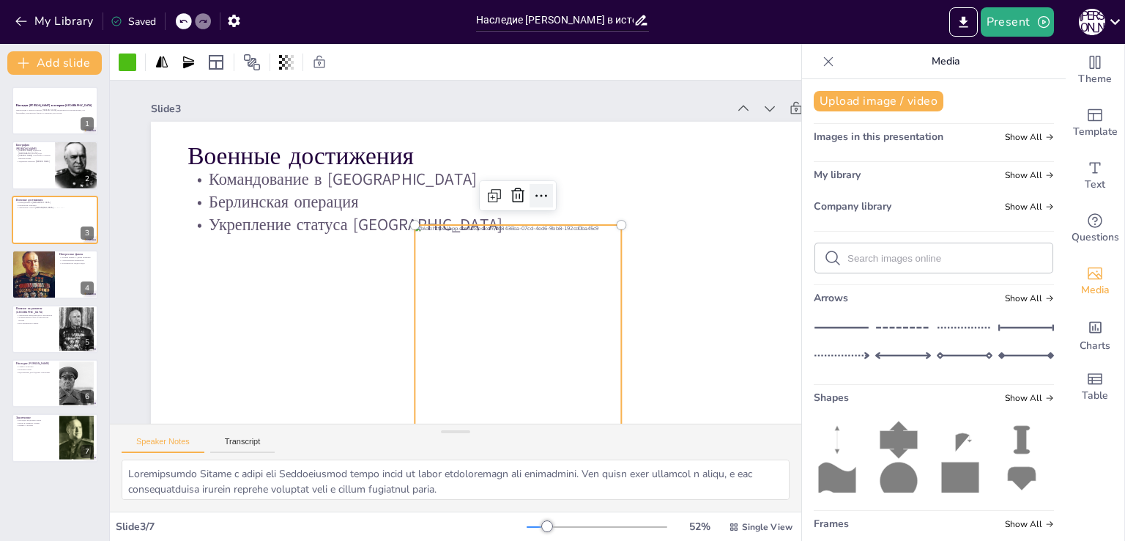
click at [505, 197] on div at bounding box center [547, 205] width 26 height 26
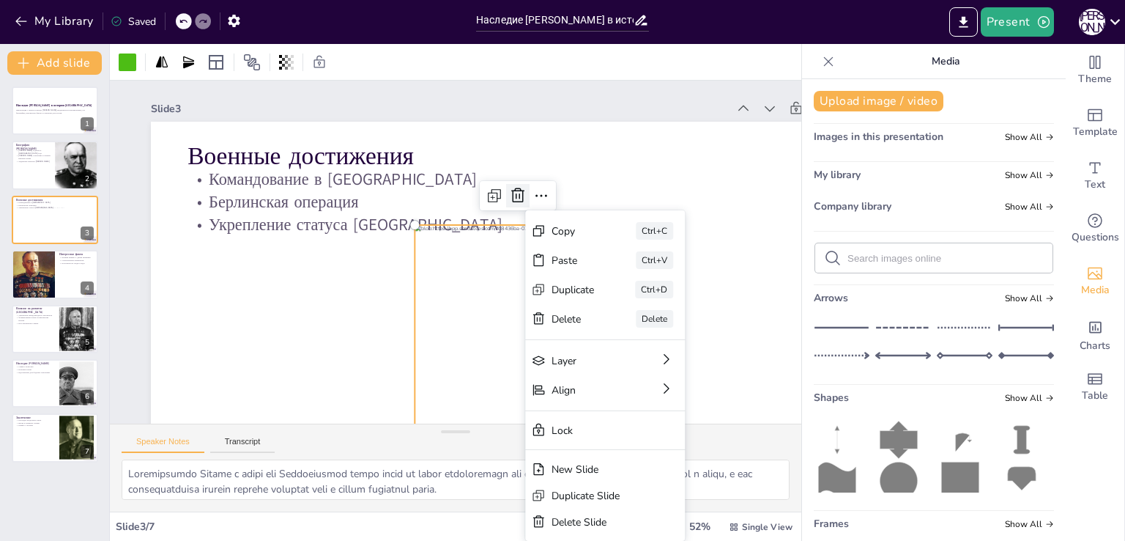
click at [505, 201] on icon at bounding box center [529, 209] width 16 height 17
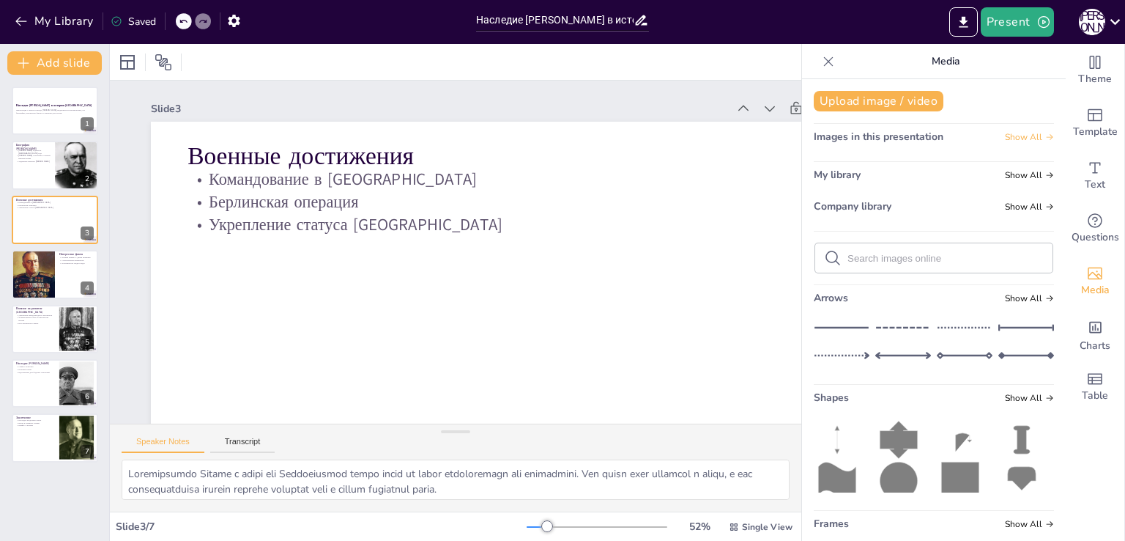
click at [505, 133] on span "Show All" at bounding box center [1029, 137] width 49 height 10
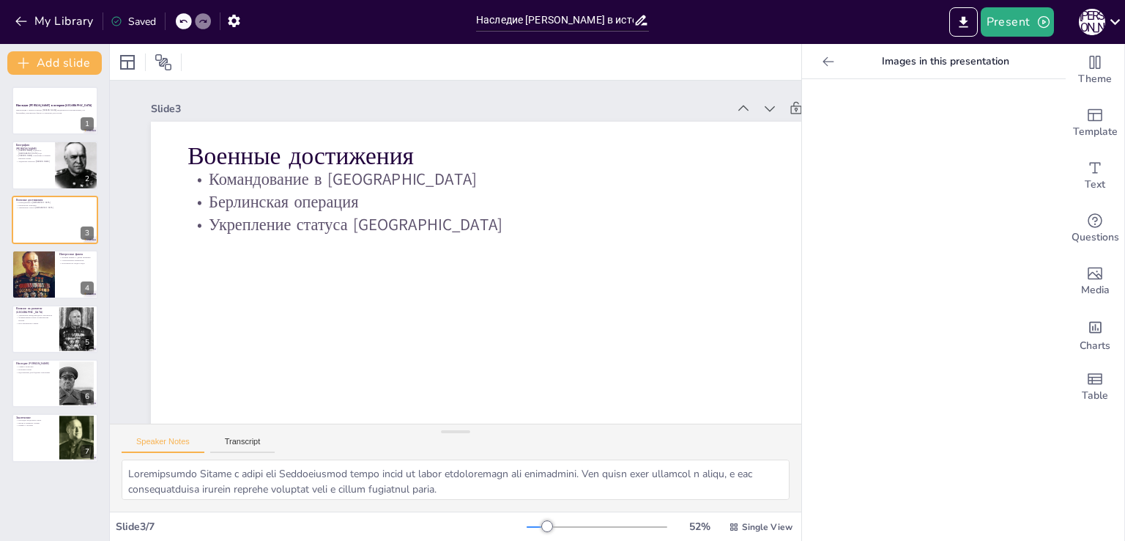
click at [505, 60] on icon at bounding box center [828, 61] width 15 height 15
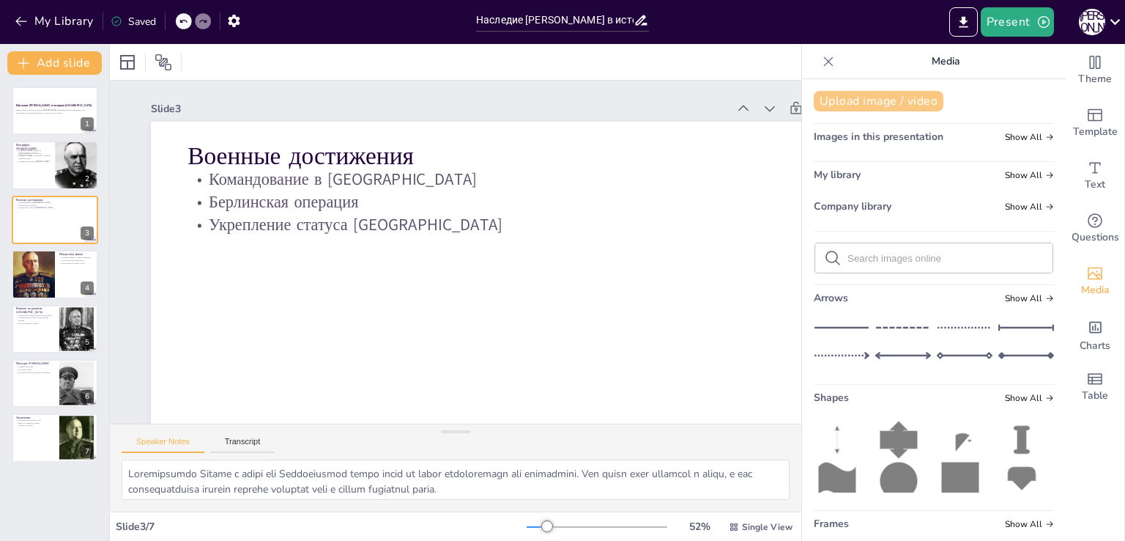
click at [505, 101] on button "Upload image / video" at bounding box center [879, 101] width 130 height 21
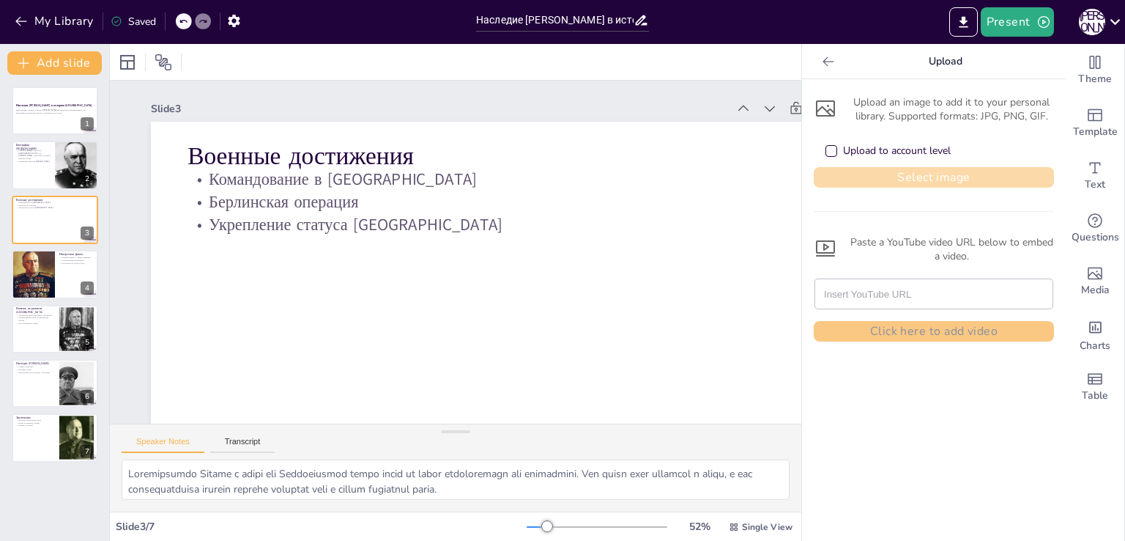
click at [505, 179] on button "Select image" at bounding box center [934, 177] width 240 height 21
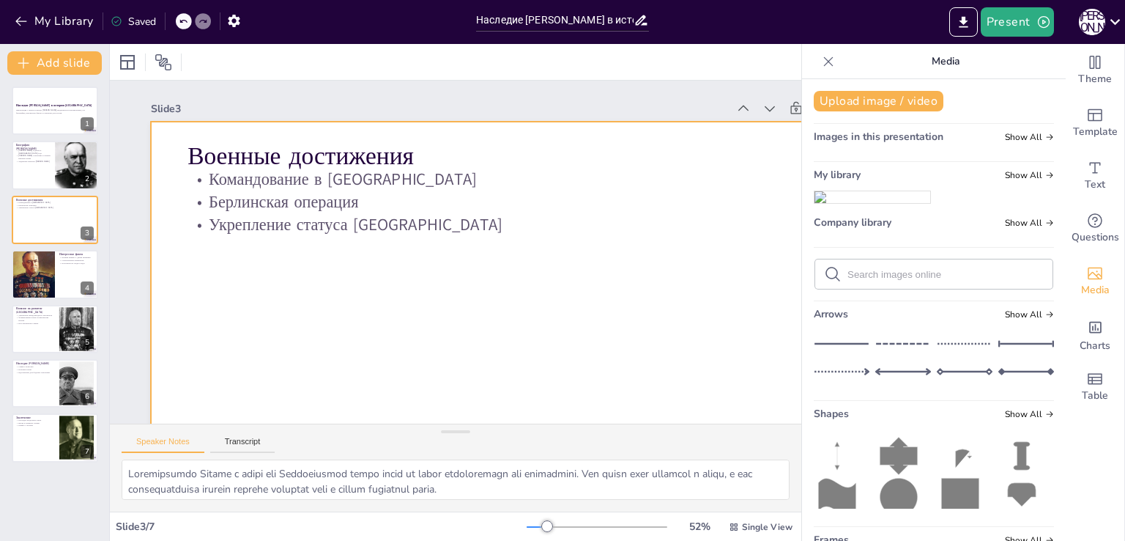
drag, startPoint x: 861, startPoint y: 253, endPoint x: 832, endPoint y: 246, distance: 30.0
click at [505, 203] on img at bounding box center [873, 197] width 116 height 12
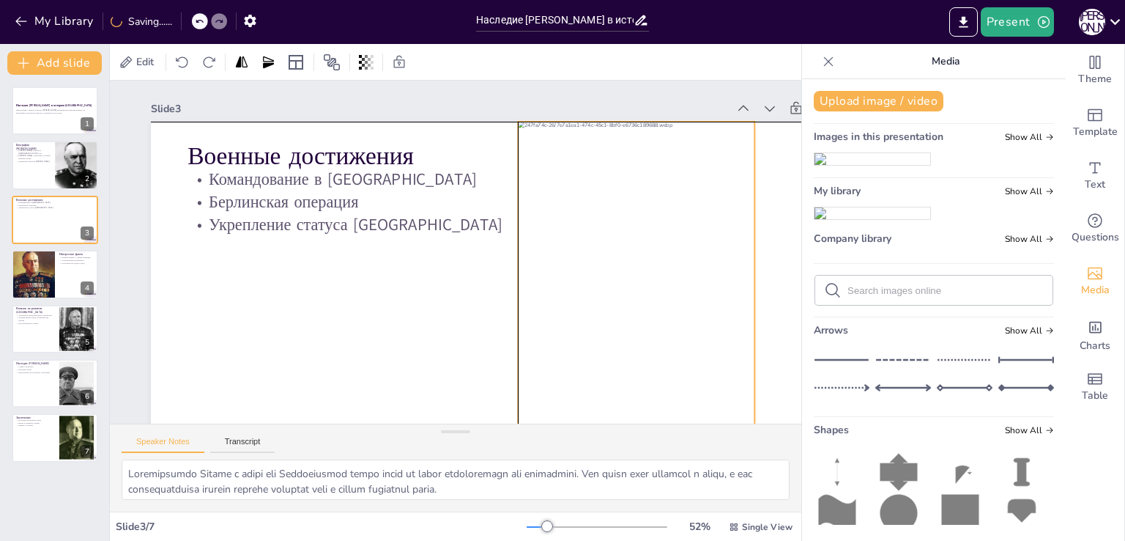
drag, startPoint x: 562, startPoint y: 220, endPoint x: 675, endPoint y: 182, distance: 119.1
click at [505, 182] on div at bounding box center [636, 287] width 237 height 330
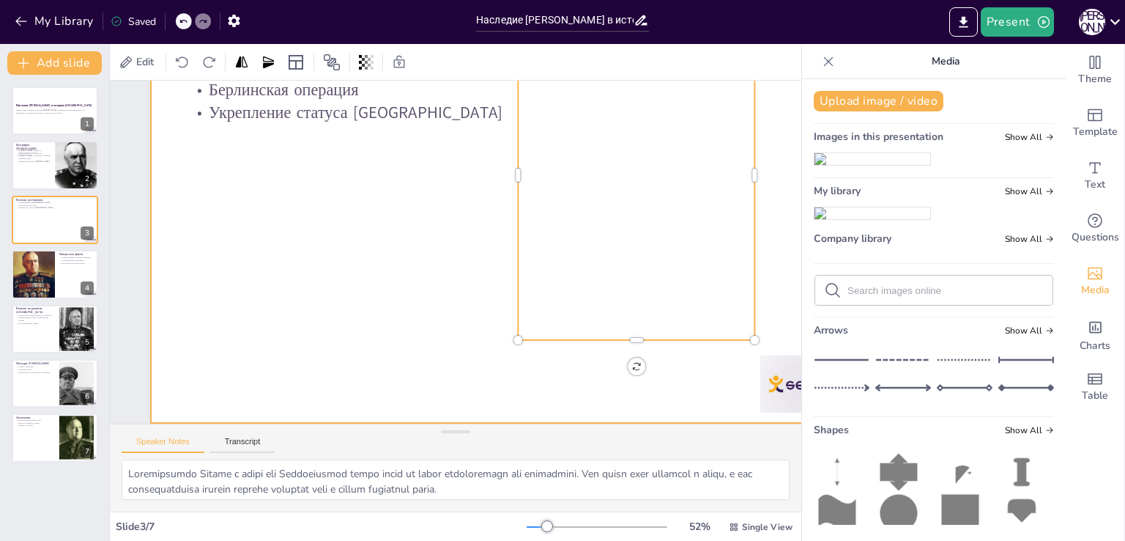
scroll to position [122, 0]
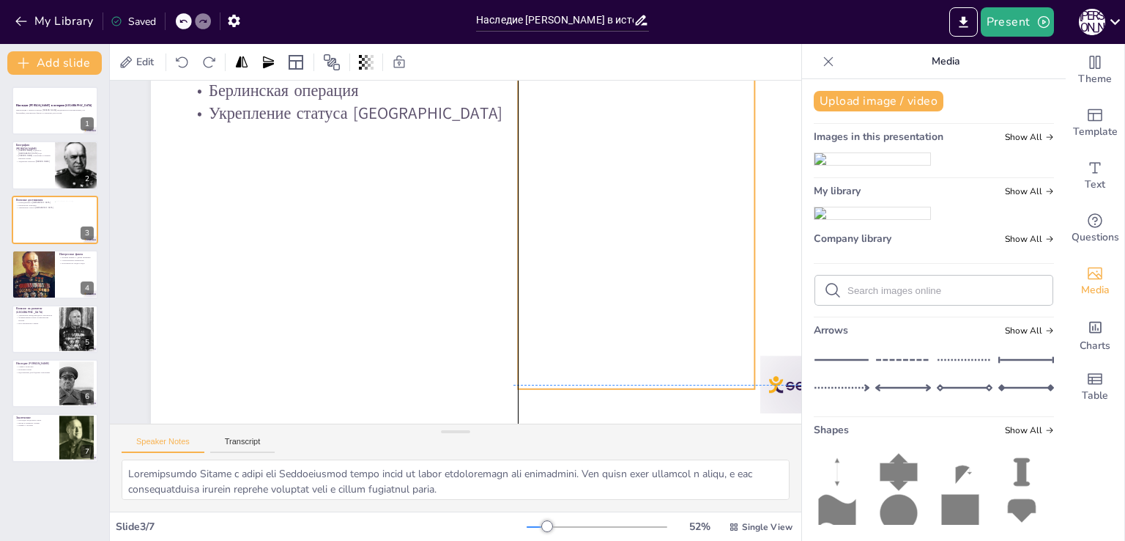
drag, startPoint x: 585, startPoint y: 201, endPoint x: 568, endPoint y: 248, distance: 49.8
click at [505, 248] on div at bounding box center [636, 224] width 237 height 330
click at [505, 21] on icon "Export to PowerPoint" at bounding box center [963, 22] width 15 height 15
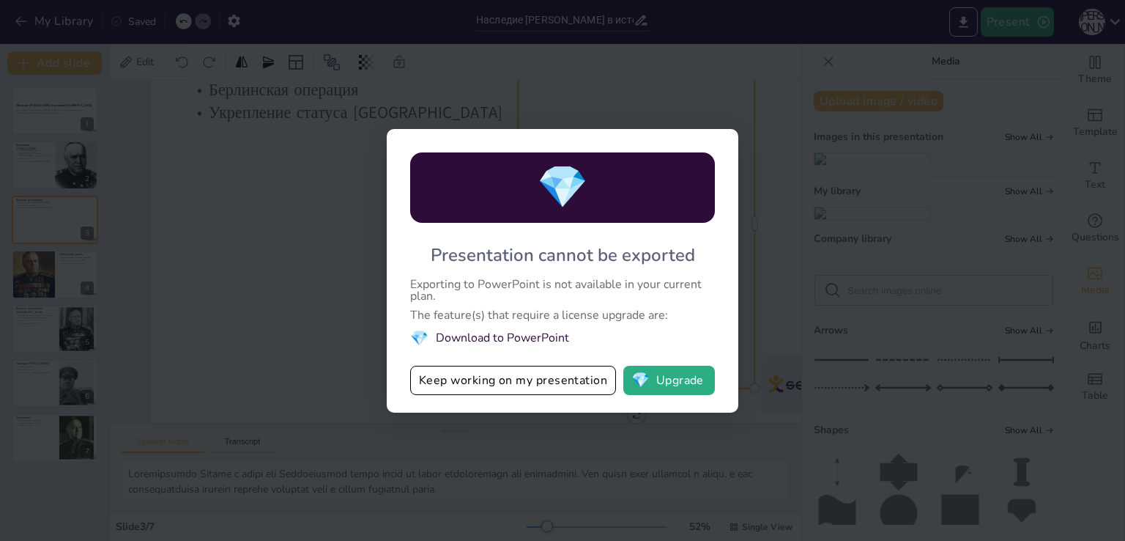
click at [505, 427] on div "💎 Presentation cannot be exported Exporting to PowerPoint is not available in y…" at bounding box center [562, 270] width 1125 height 541
click at [505, 440] on div "💎 Presentation cannot be exported Exporting to PowerPoint is not available in y…" at bounding box center [562, 270] width 1125 height 541
click at [505, 397] on div "💎 Presentation cannot be exported Exporting to PowerPoint is not available in y…" at bounding box center [563, 270] width 352 height 283
click at [505, 385] on button "Keep working on my presentation" at bounding box center [513, 380] width 206 height 29
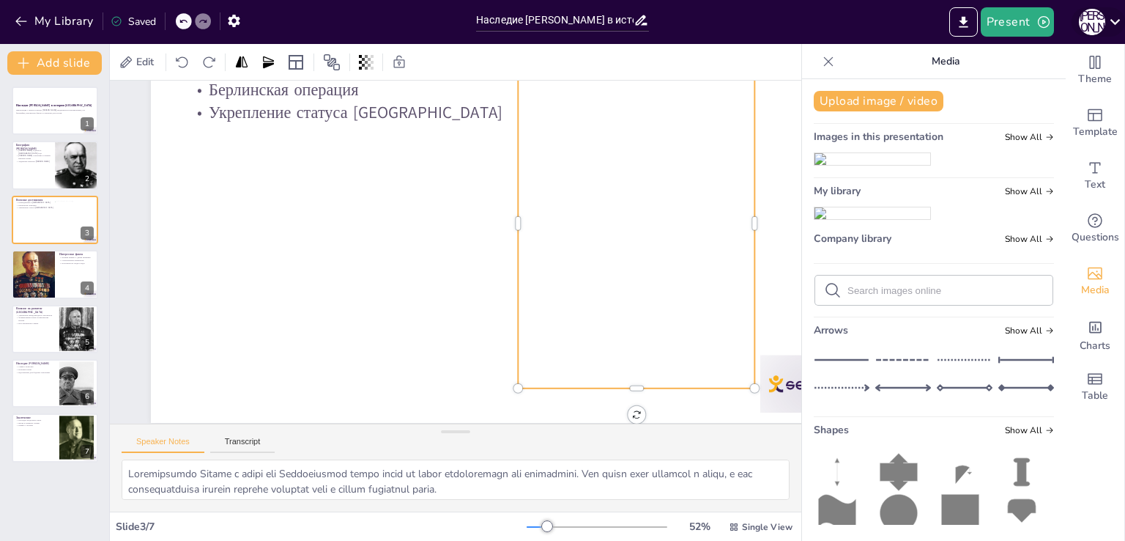
click at [505, 19] on icon at bounding box center [1116, 22] width 10 height 6
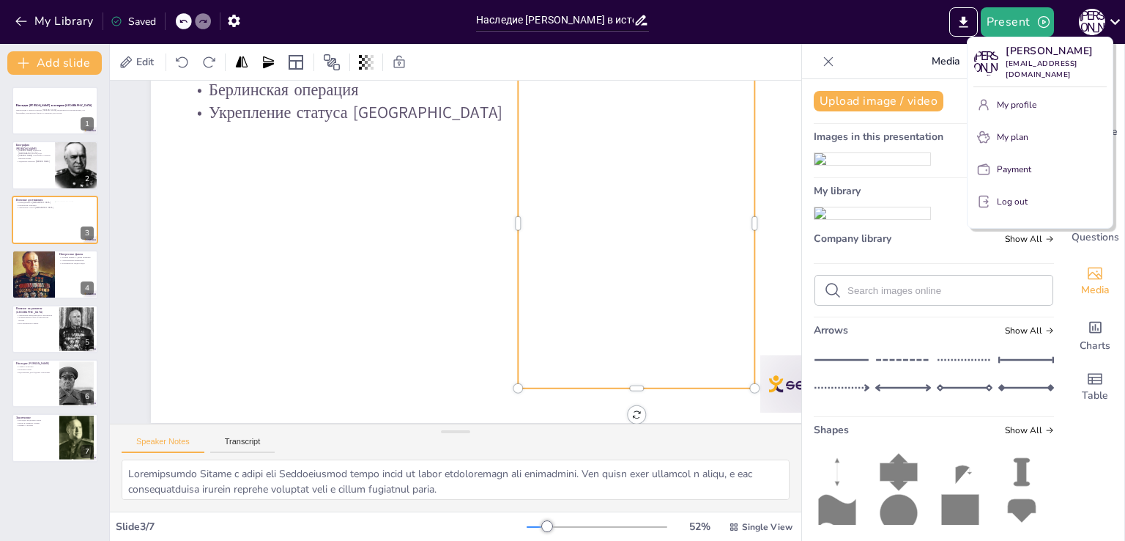
click at [505, 19] on div at bounding box center [562, 270] width 1125 height 541
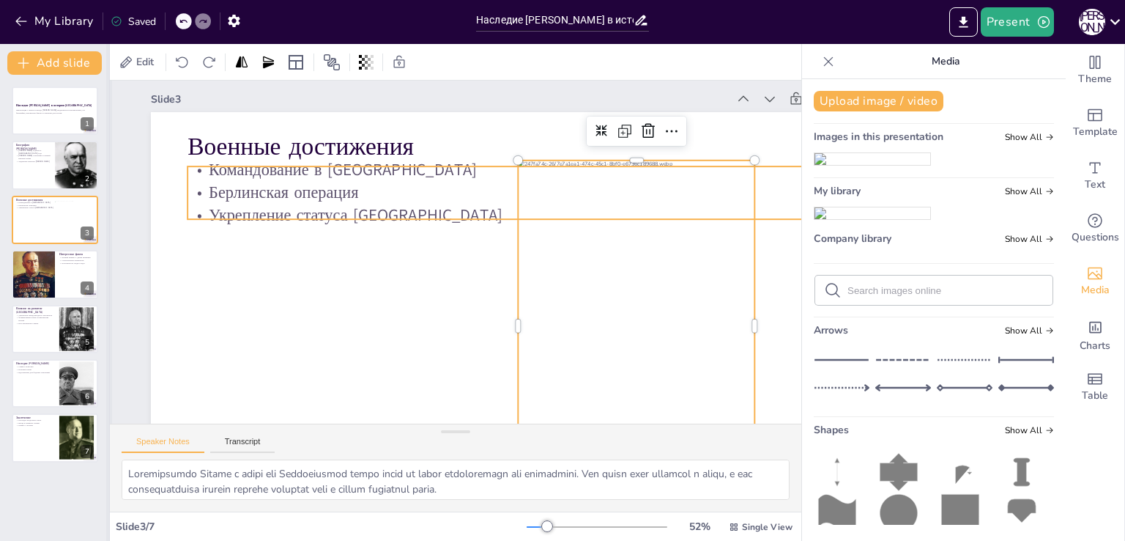
scroll to position [0, 0]
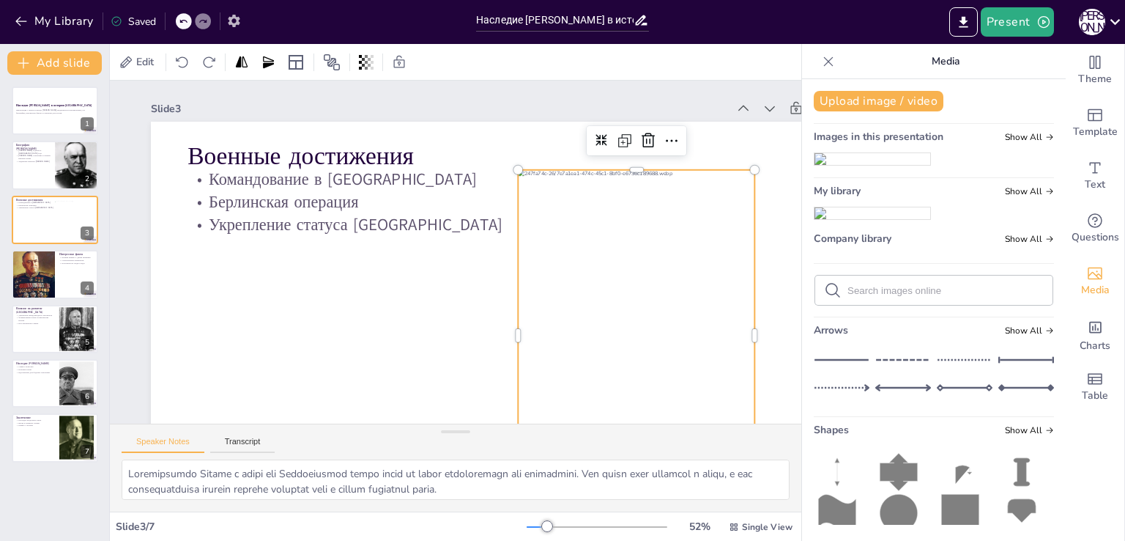
click at [238, 19] on icon "button" at bounding box center [234, 21] width 12 height 12
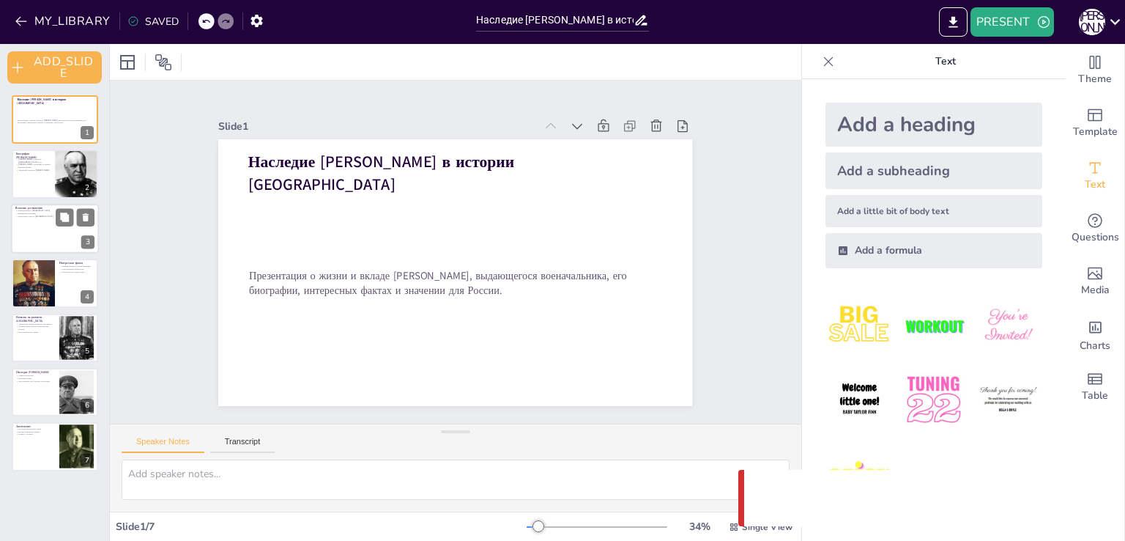
click at [40, 249] on div at bounding box center [55, 229] width 88 height 50
type textarea "Loremipsumdo Sitame c adipi eli Seddoeiusmod tempo incid ut labor etdoloremagn …"
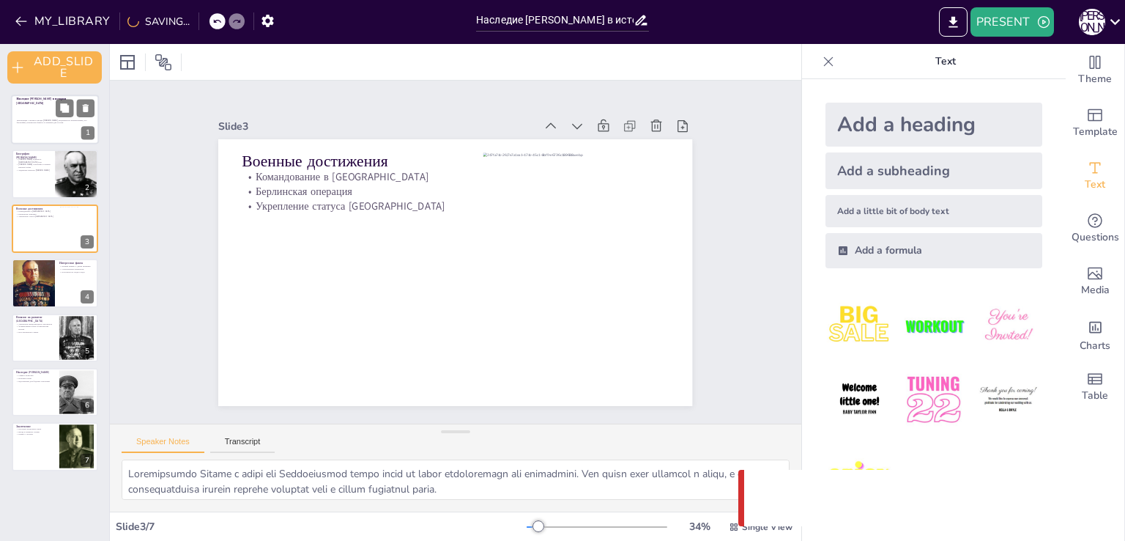
click at [40, 130] on div "Презентация о жизни и вкладе [PERSON_NAME], выдающегося военачальника, его биог…" at bounding box center [54, 123] width 75 height 32
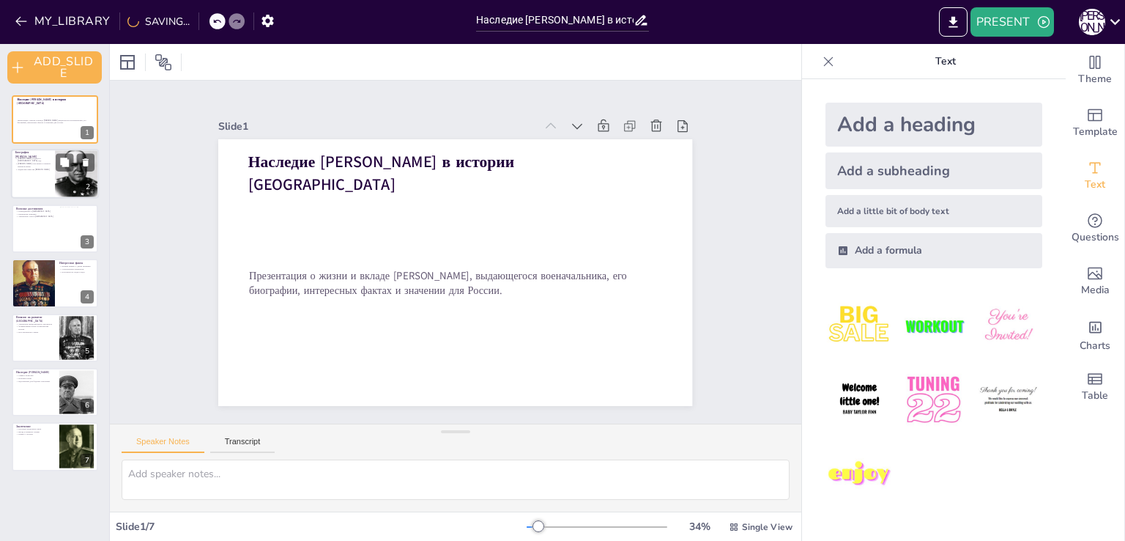
click at [36, 177] on div at bounding box center [55, 174] width 88 height 50
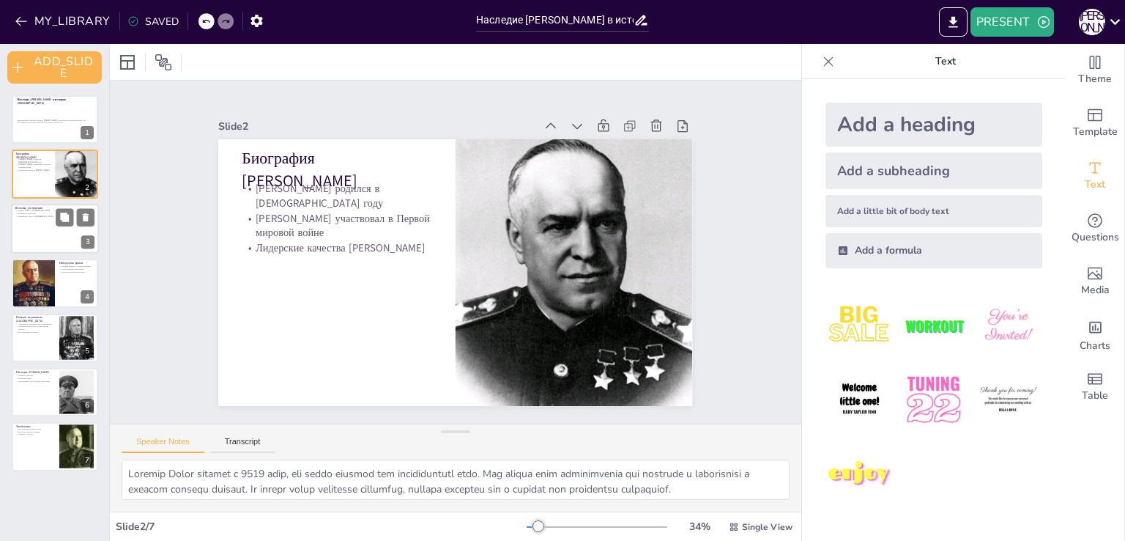
click at [30, 218] on div at bounding box center [55, 229] width 88 height 50
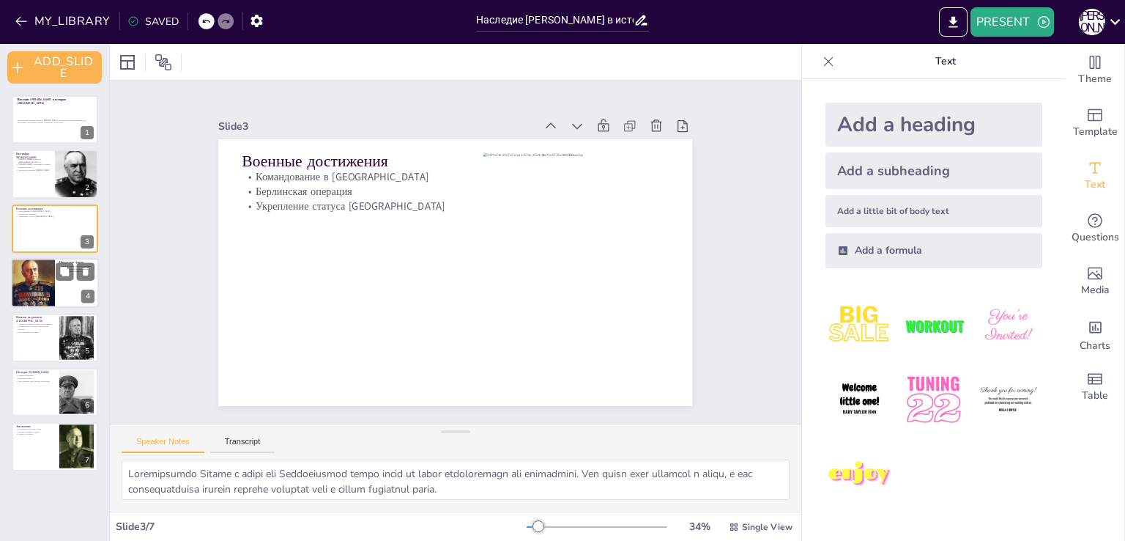
click at [45, 267] on div at bounding box center [33, 283] width 70 height 50
type textarea "Lorem ipsu dolors ametcons Adipiscing Elits, doeiusm tempori utlabo Etdol Magna…"
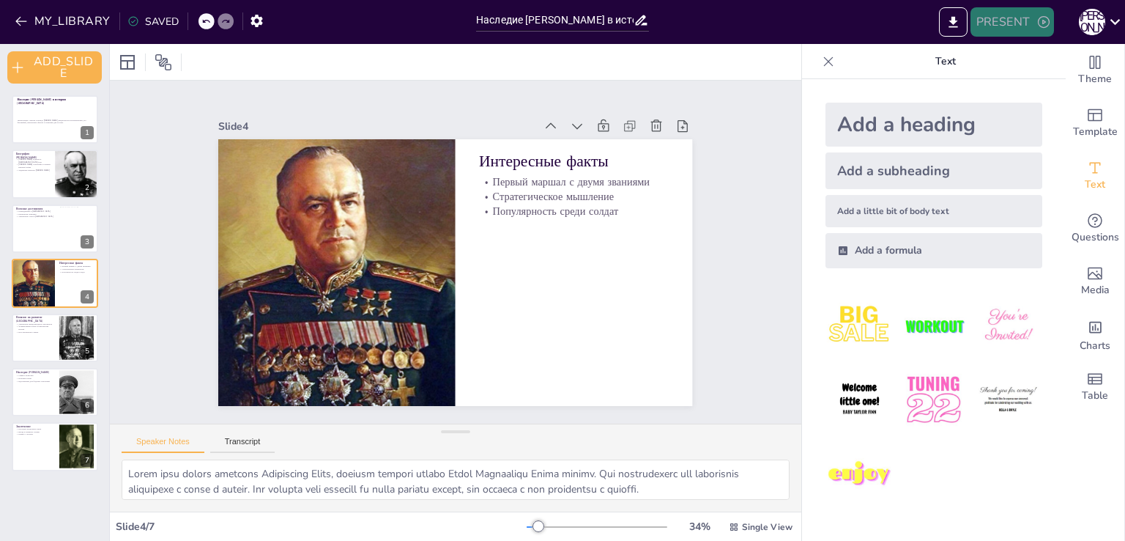
click at [1028, 26] on button "PRESENT" at bounding box center [1013, 21] width 84 height 29
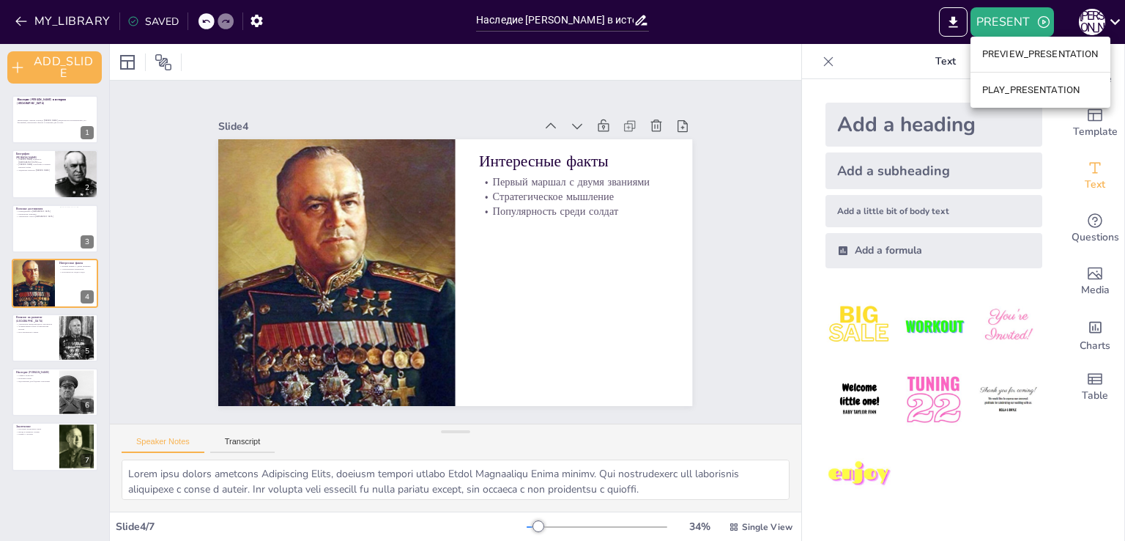
click at [954, 26] on div at bounding box center [562, 270] width 1125 height 541
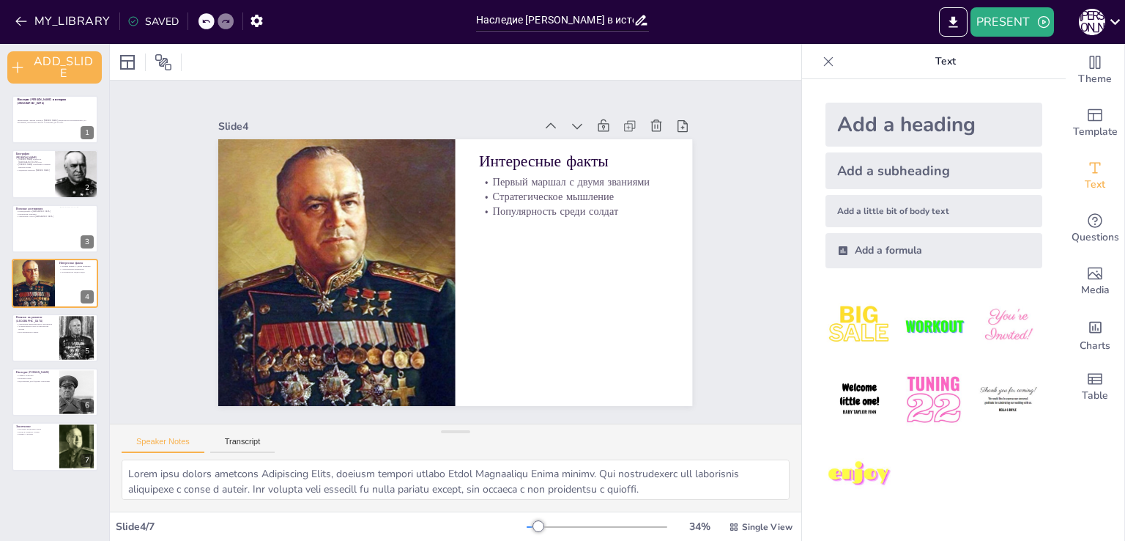
click at [954, 26] on icon "EXPORT_TO_POWERPOINT" at bounding box center [953, 21] width 9 height 11
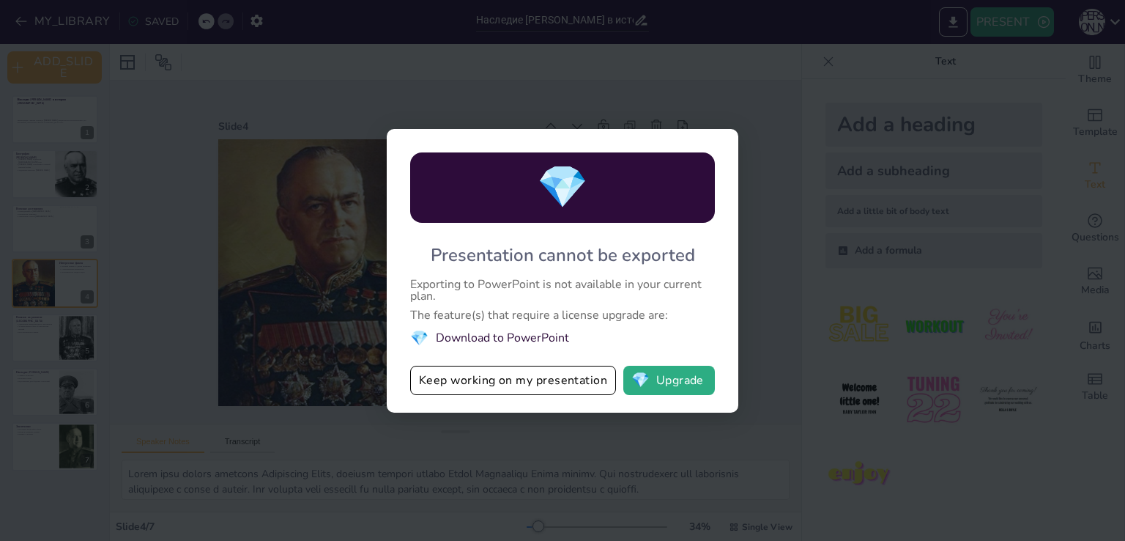
click at [560, 299] on div "Exporting to PowerPoint is not available in your current plan." at bounding box center [562, 289] width 305 height 23
click at [552, 430] on div "💎 Presentation cannot be exported Exporting to PowerPoint is not available in y…" at bounding box center [562, 270] width 1125 height 541
click at [693, 149] on div "💎 Presentation cannot be exported Exporting to PowerPoint is not available in y…" at bounding box center [563, 270] width 352 height 283
click at [493, 380] on button "Keep working on my presentation" at bounding box center [513, 380] width 206 height 29
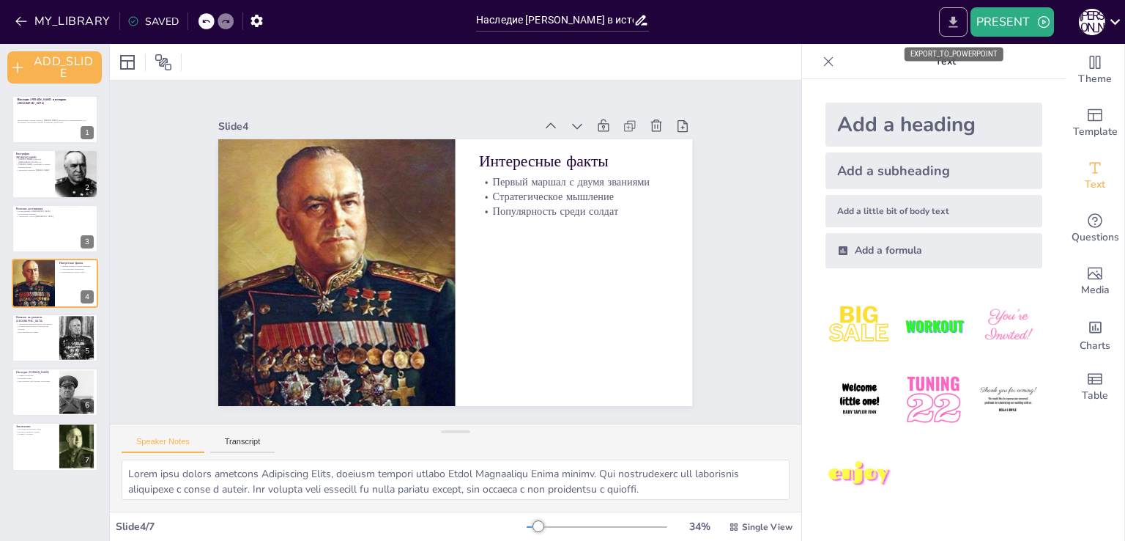
click at [949, 27] on icon "EXPORT_TO_POWERPOINT" at bounding box center [953, 22] width 15 height 15
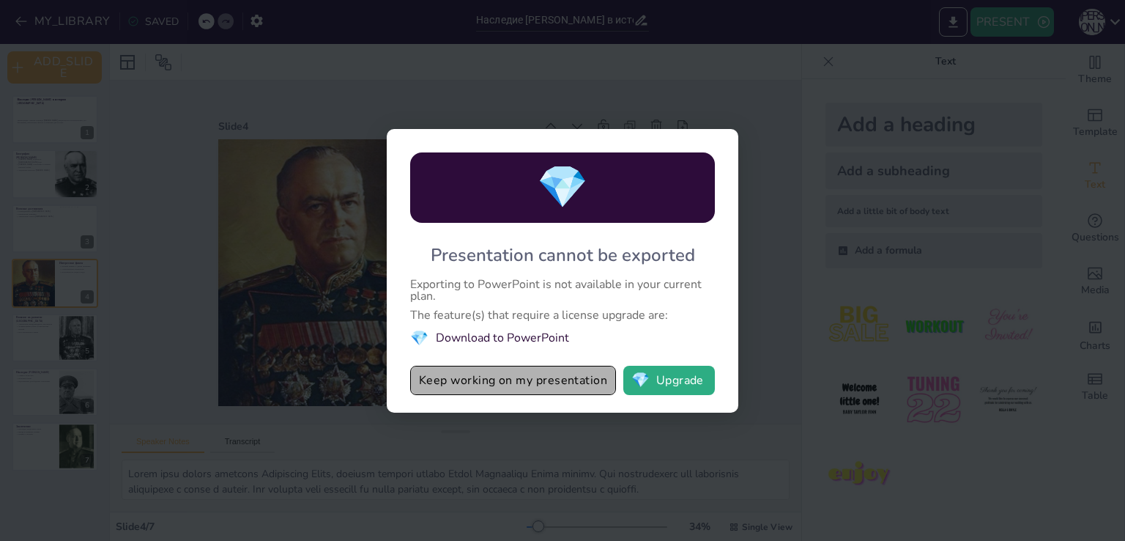
drag, startPoint x: 609, startPoint y: 379, endPoint x: 439, endPoint y: 379, distance: 170.0
click at [440, 379] on button "Keep working on my presentation" at bounding box center [513, 380] width 206 height 29
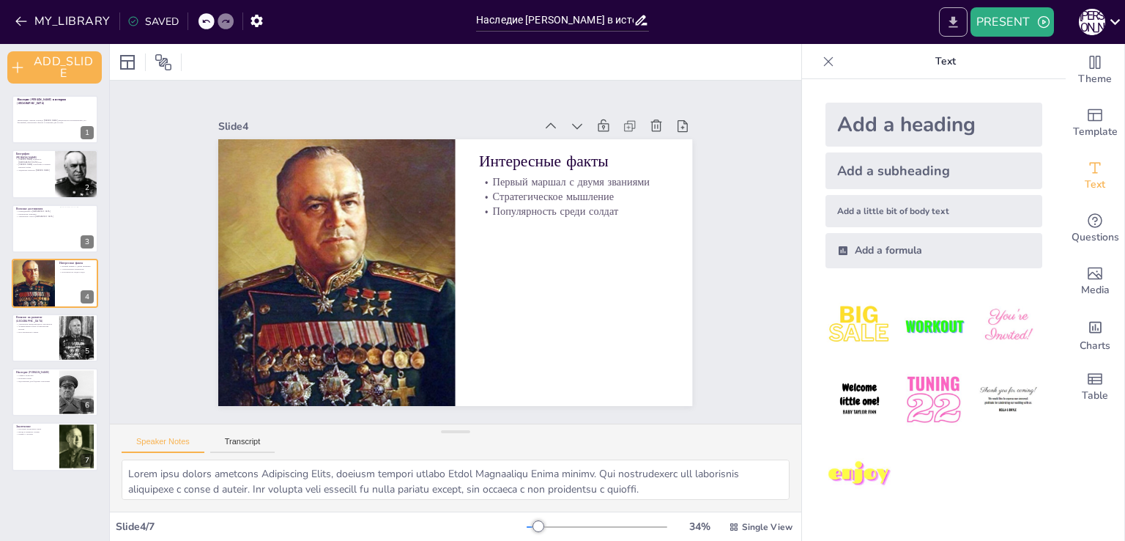
click at [943, 21] on button "EXPORT_TO_POWERPOINT" at bounding box center [953, 21] width 29 height 29
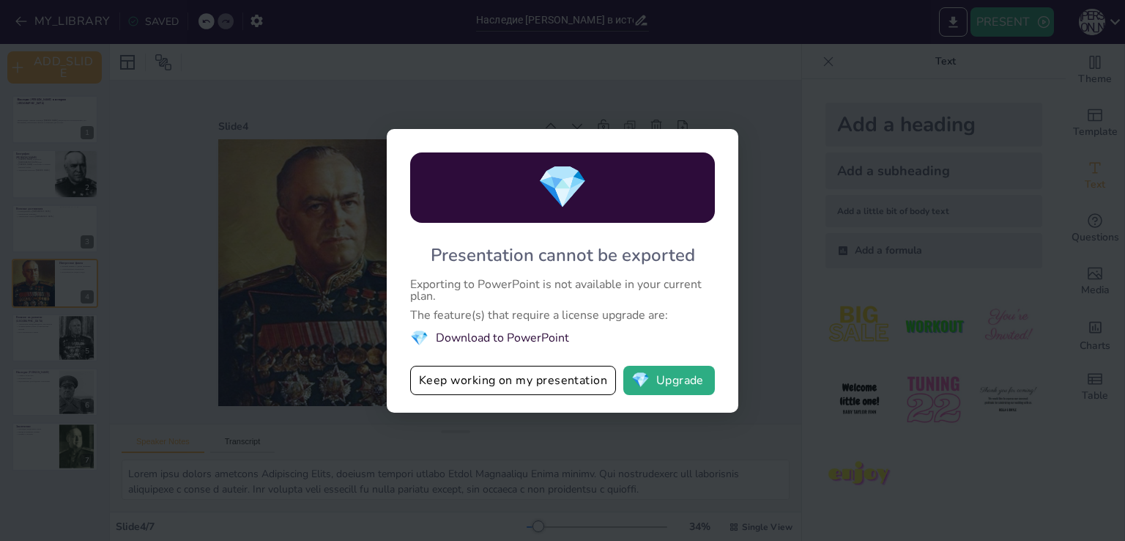
drag, startPoint x: 390, startPoint y: 380, endPoint x: 632, endPoint y: 297, distance: 256.5
click at [615, 310] on div "💎 Presentation cannot be exported Exporting to PowerPoint is not available in y…" at bounding box center [563, 270] width 352 height 283
click at [820, 104] on div "💎 Presentation cannot be exported Exporting to PowerPoint is not available in y…" at bounding box center [562, 270] width 1125 height 541
click at [504, 385] on button "Keep working on my presentation" at bounding box center [513, 380] width 206 height 29
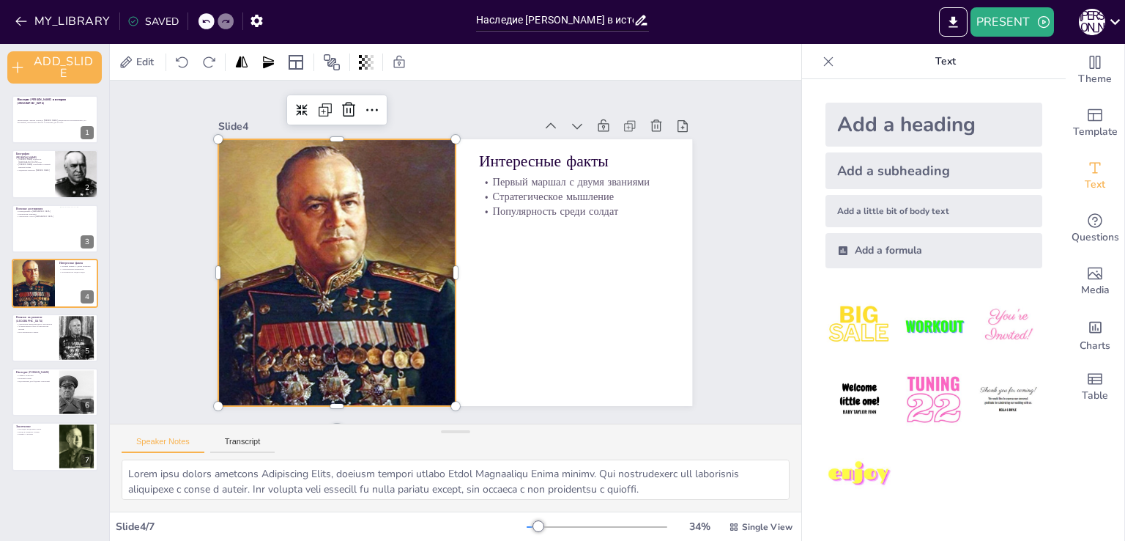
click at [294, 233] on div at bounding box center [337, 272] width 374 height 267
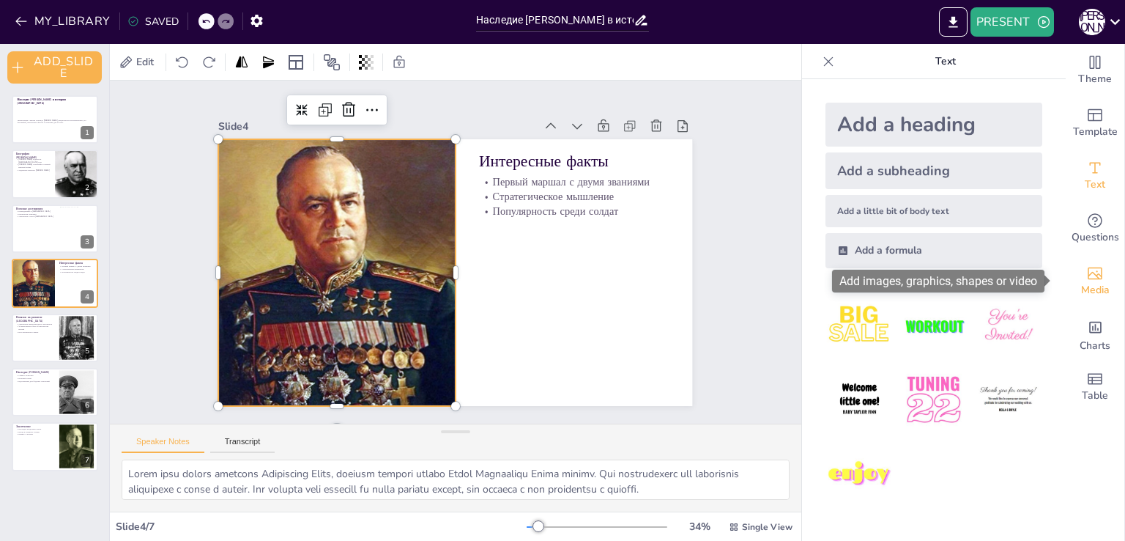
click at [1069, 283] on div "Media" at bounding box center [1095, 281] width 59 height 53
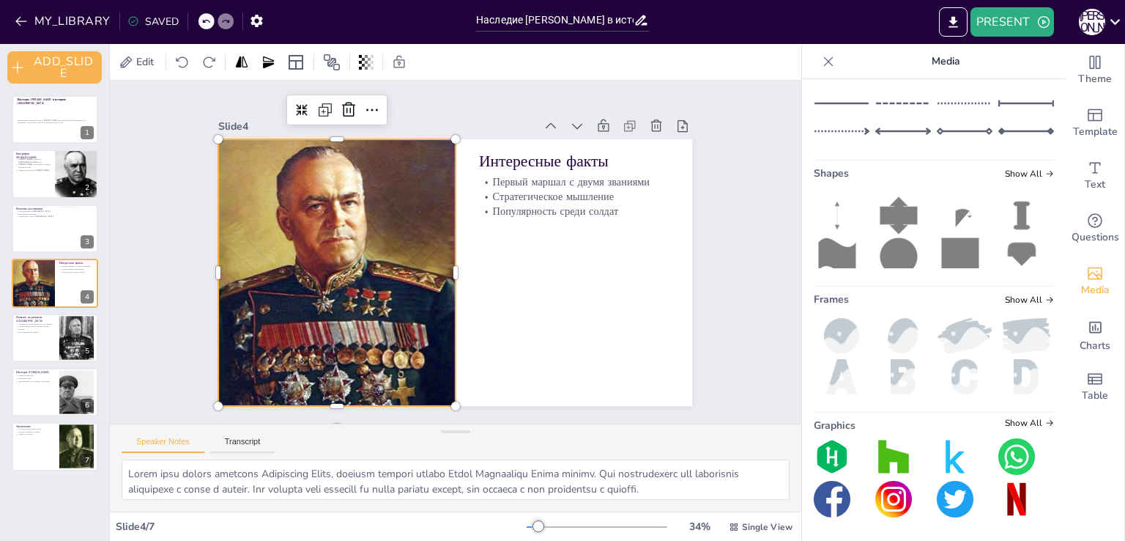
scroll to position [546, 0]
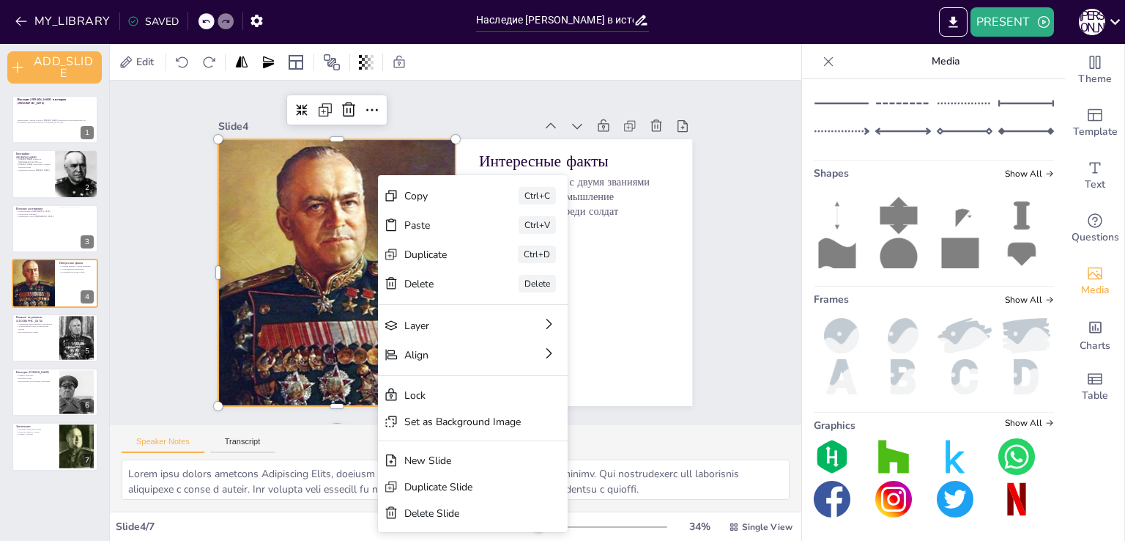
click at [289, 199] on div at bounding box center [337, 272] width 374 height 267
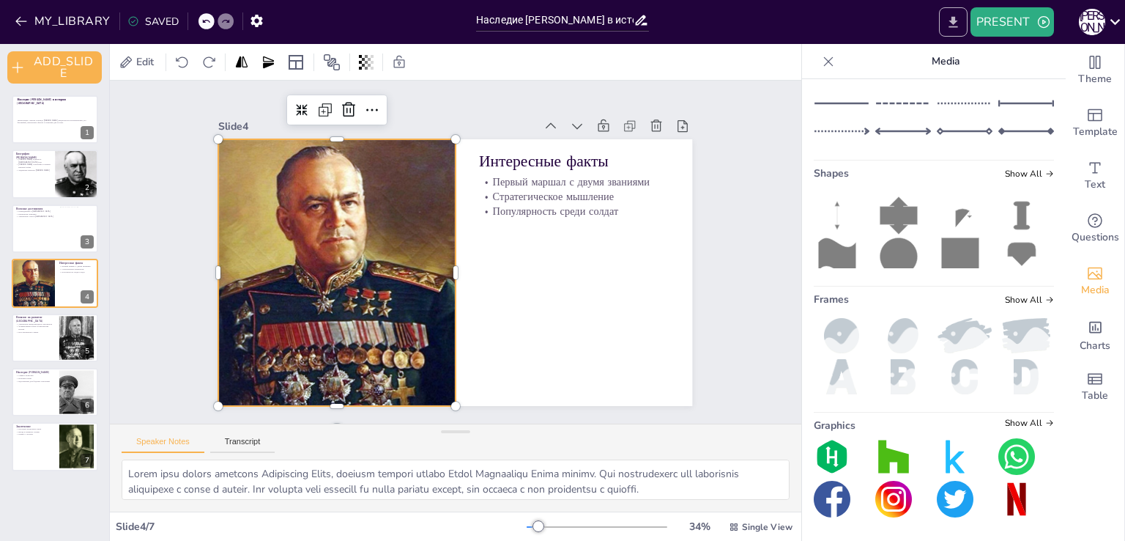
click at [958, 27] on icon "EXPORT_TO_POWERPOINT" at bounding box center [953, 22] width 15 height 15
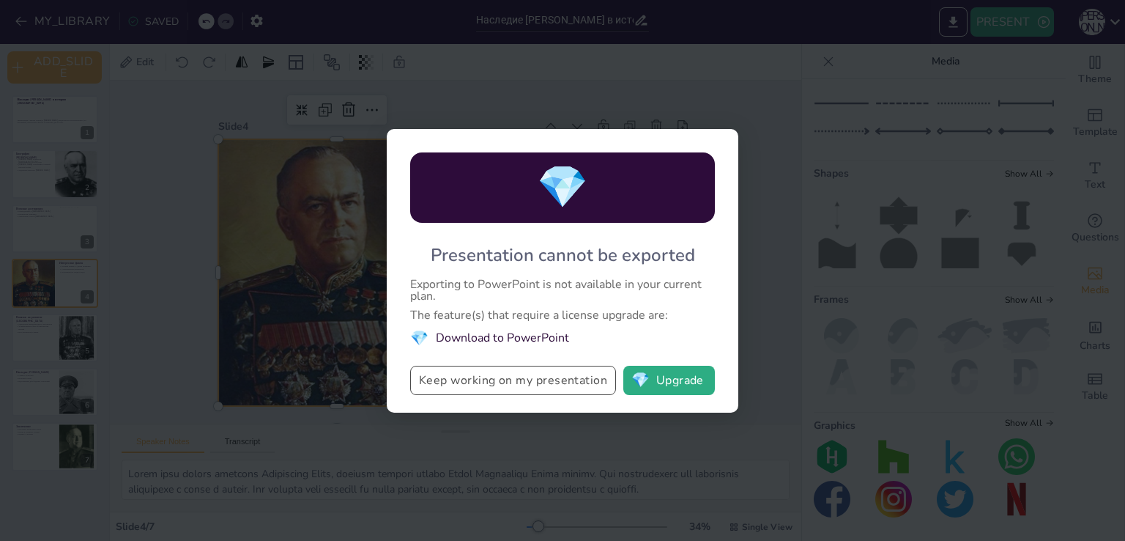
click at [576, 388] on button "Keep working on my presentation" at bounding box center [513, 380] width 206 height 29
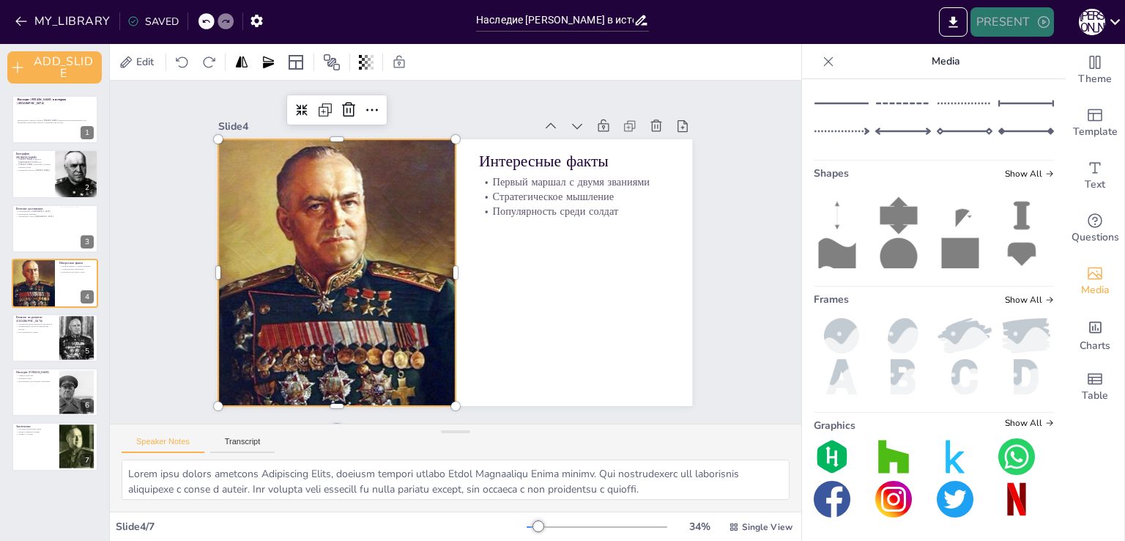
click at [1029, 15] on button "PRESENT" at bounding box center [1013, 21] width 84 height 29
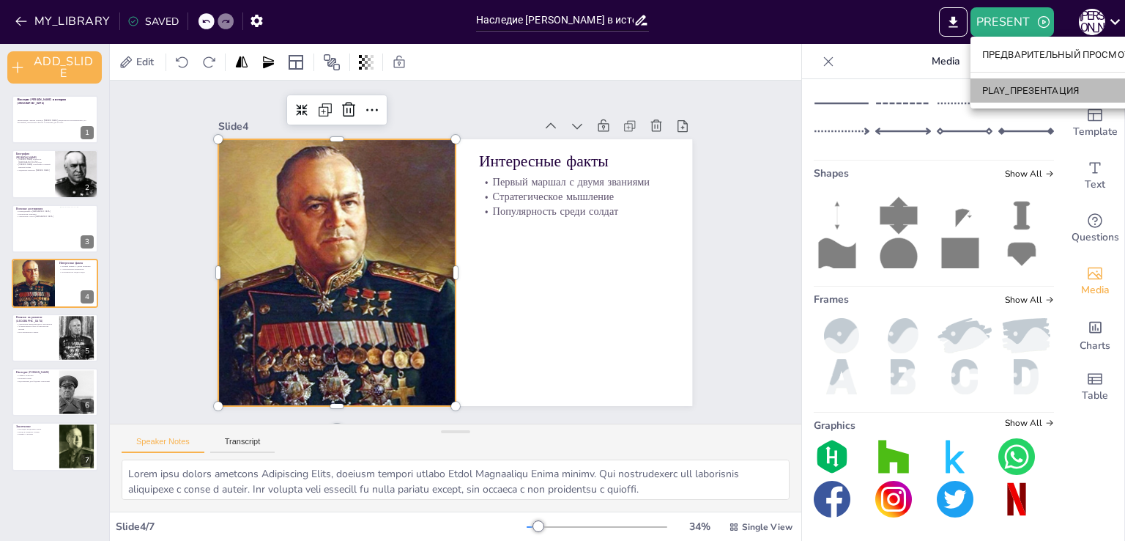
click at [1013, 86] on font "PLAY_ПРЕЗЕНТАЦИЯ" at bounding box center [1030, 90] width 97 height 11
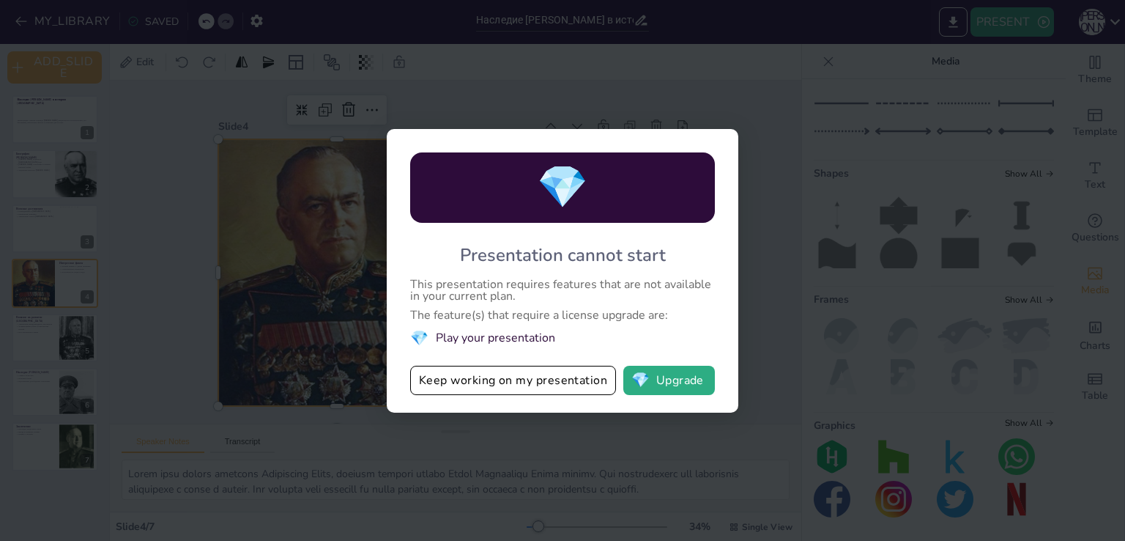
click at [837, 152] on div "💎 Presentation cannot start This presentation requires features that are not av…" at bounding box center [562, 270] width 1125 height 541
click at [513, 396] on div "💎 Presentation cannot start This presentation requires features that are not av…" at bounding box center [563, 270] width 352 height 283
drag, startPoint x: 522, startPoint y: 387, endPoint x: 531, endPoint y: 381, distance: 11.2
click at [522, 387] on button "Keep working on my presentation" at bounding box center [513, 380] width 206 height 29
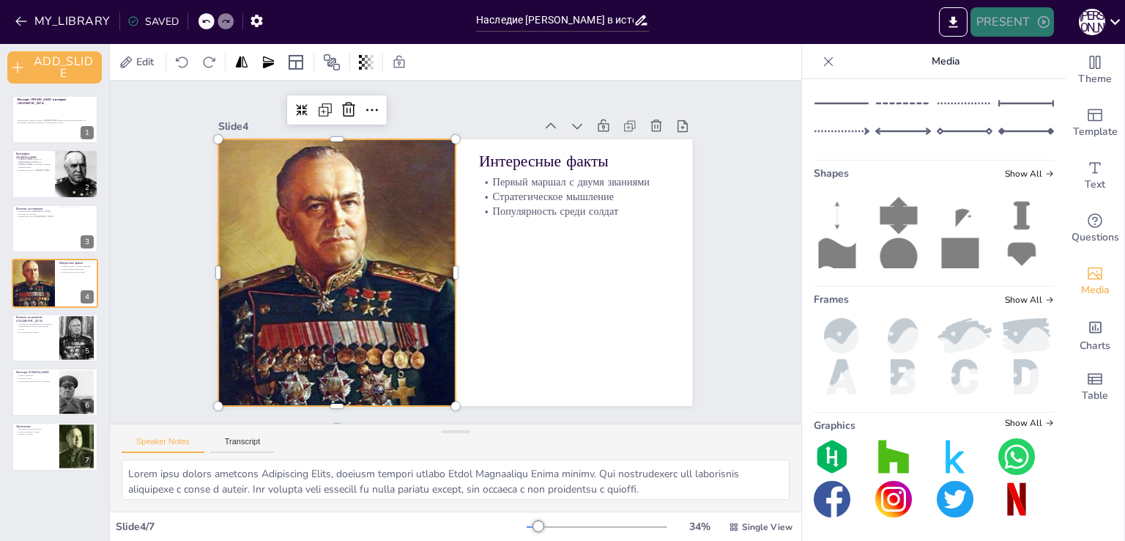
click at [1028, 26] on button "PRESENT" at bounding box center [1013, 21] width 84 height 29
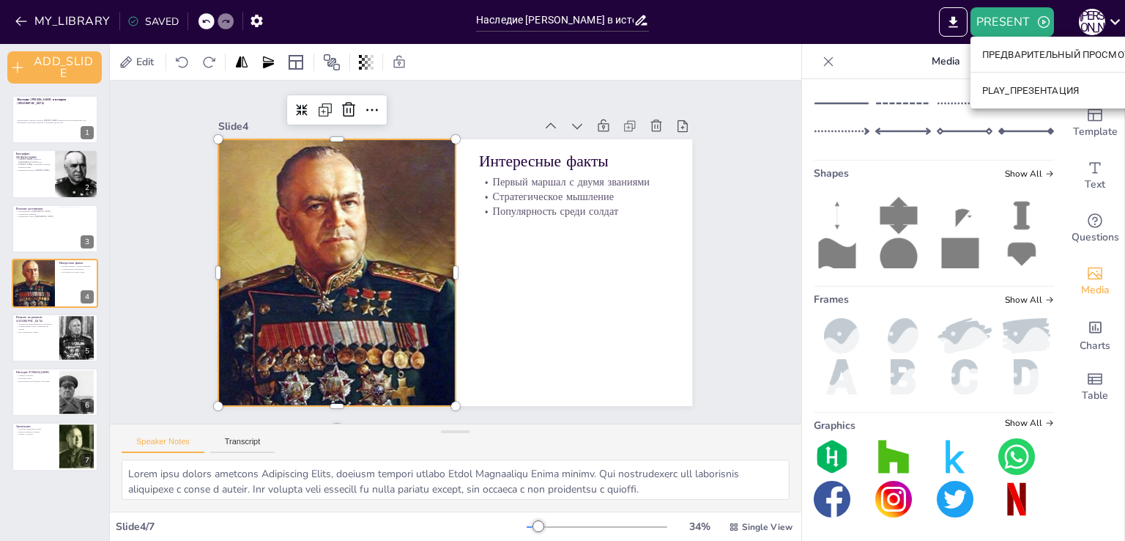
click at [1023, 51] on font "ПРЕДВАРИТЕЛЬНЫЙ ПРОСМОТР_ПРЕЗЕНТАЦИИ" at bounding box center [1096, 54] width 229 height 11
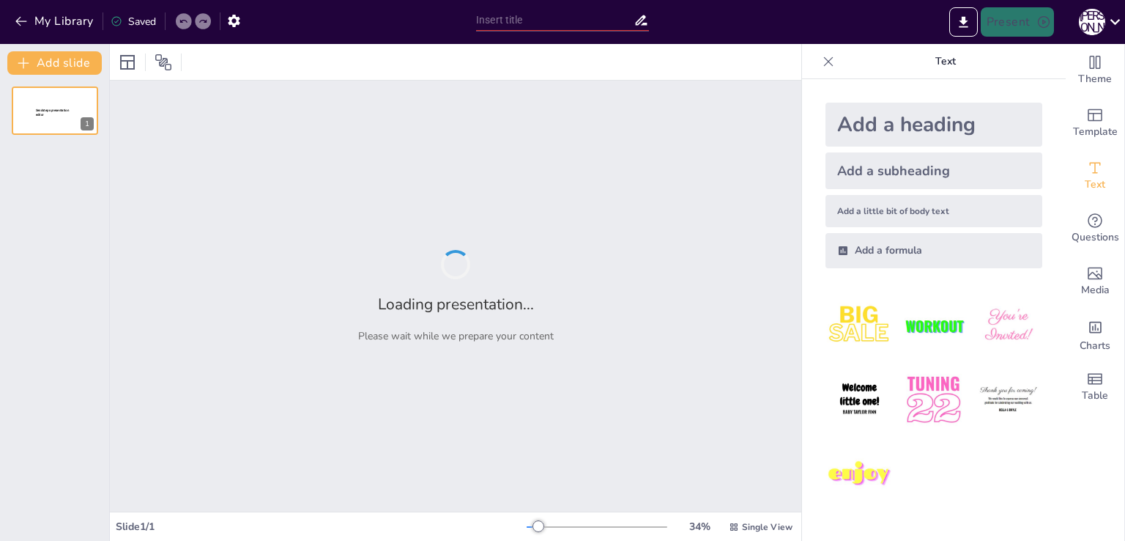
type input "Наследие [PERSON_NAME] в истории [GEOGRAPHIC_DATA]"
